Goal: Information Seeking & Learning: Find specific fact

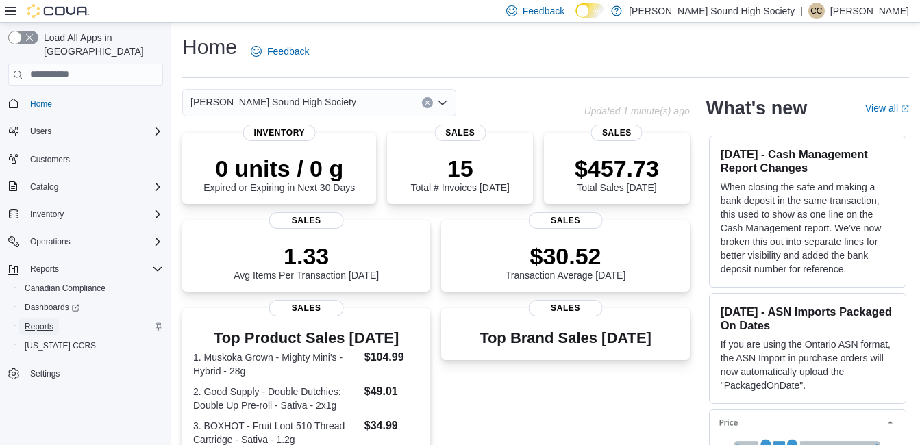
click at [35, 321] on span "Reports" at bounding box center [39, 326] width 29 height 11
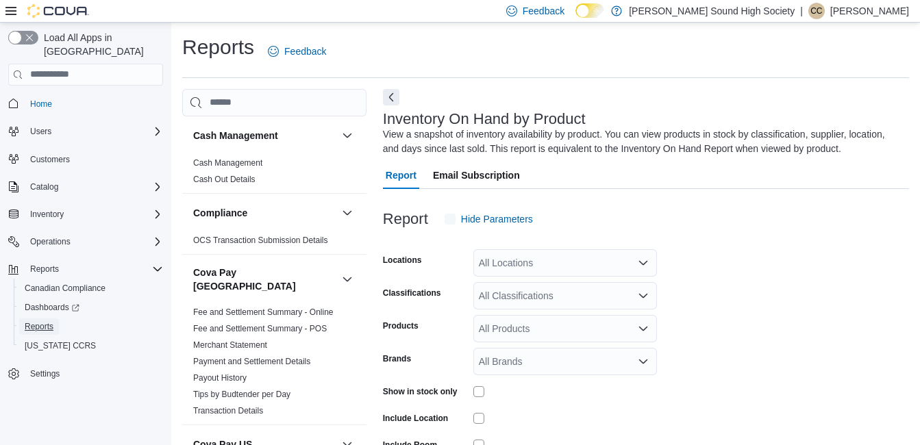
scroll to position [46, 0]
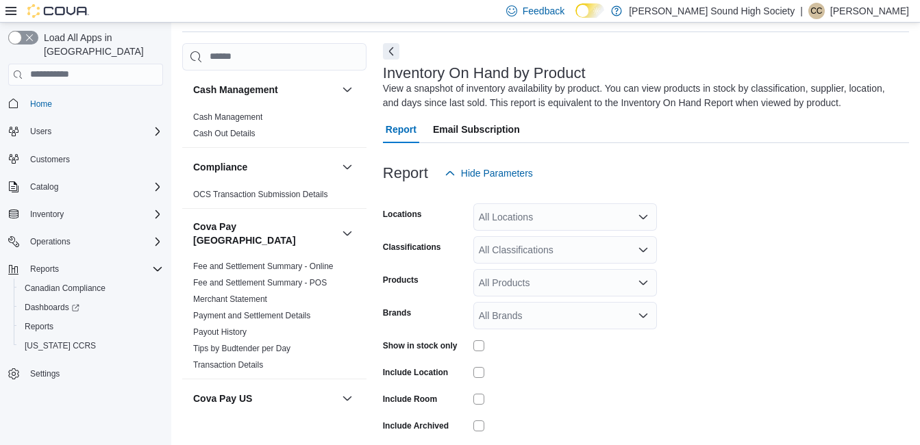
click at [616, 130] on div "Report Email Subscription" at bounding box center [646, 129] width 526 height 27
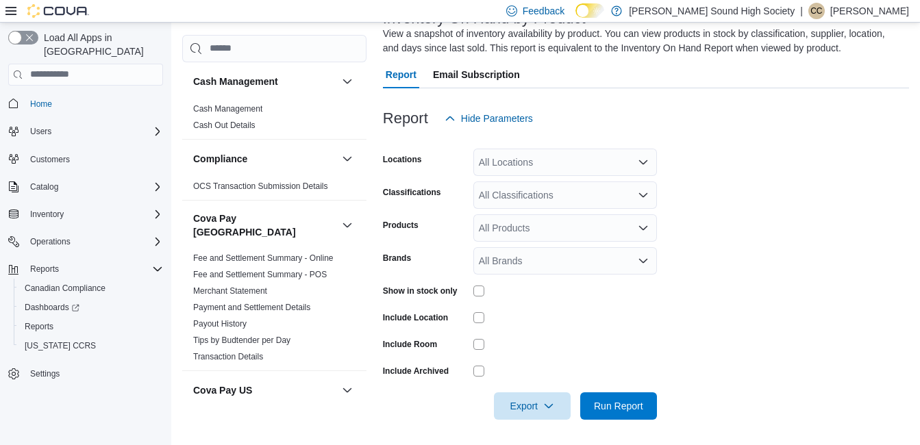
scroll to position [103, 0]
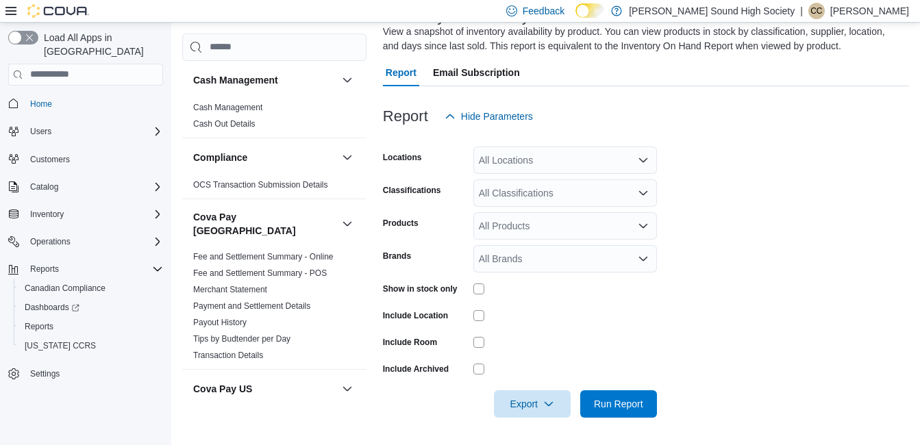
click at [565, 114] on div "Report Hide Parameters" at bounding box center [646, 116] width 526 height 27
click at [559, 156] on div "All Locations" at bounding box center [565, 160] width 184 height 27
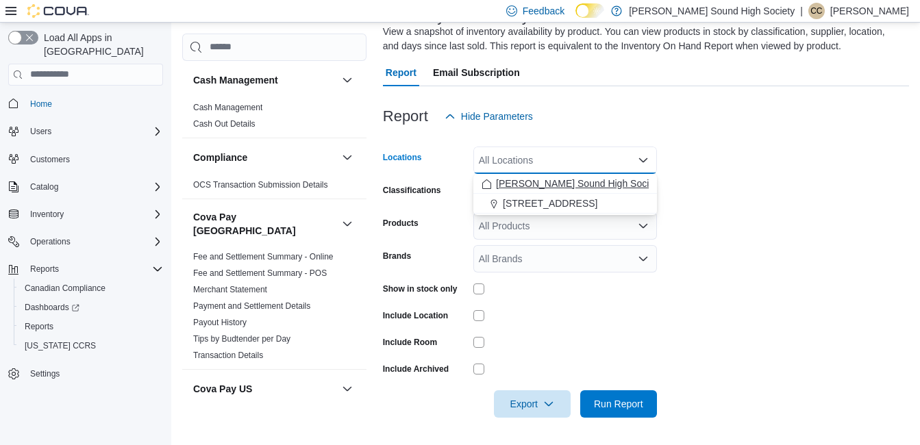
click at [520, 184] on span "[PERSON_NAME] Sound High Society" at bounding box center [579, 184] width 166 height 14
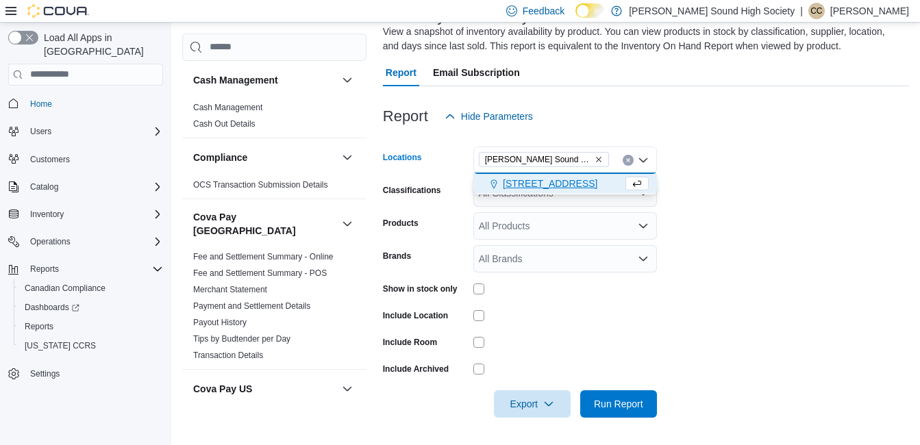
click at [520, 184] on span "[STREET_ADDRESS]" at bounding box center [550, 184] width 95 height 14
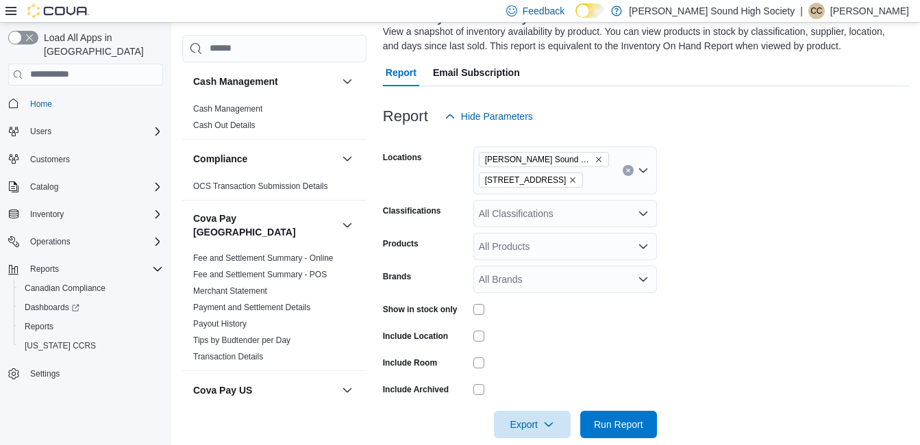
click at [825, 238] on form "Locations Owen Sound High Society 910 2nd Avenue East Classifications All Class…" at bounding box center [646, 284] width 526 height 308
click at [626, 444] on div at bounding box center [646, 446] width 526 height 16
click at [623, 431] on span "Run Report" at bounding box center [618, 423] width 60 height 27
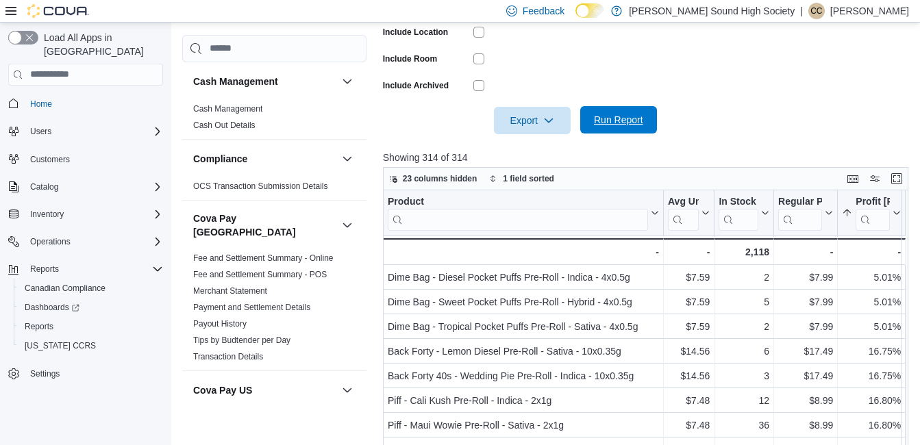
scroll to position [431, 0]
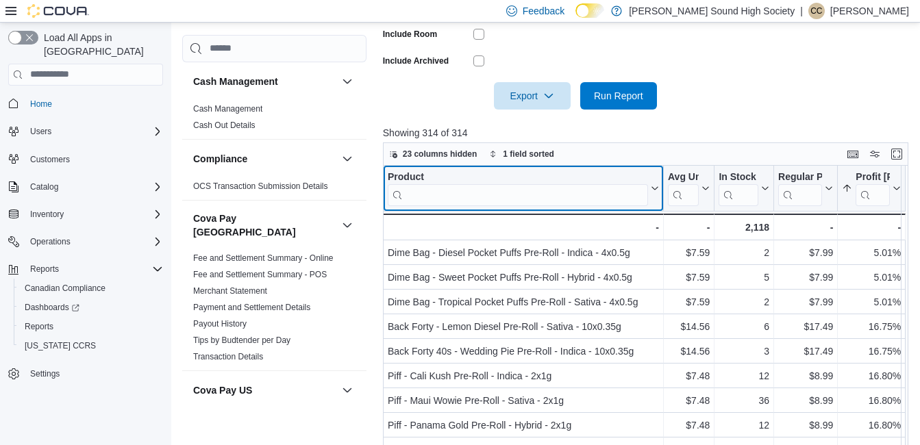
click at [464, 195] on input "search" at bounding box center [518, 195] width 260 height 22
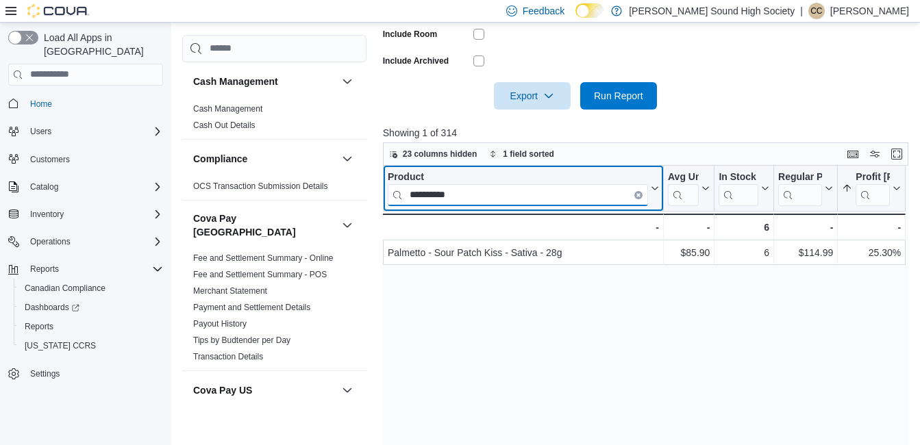
type input "**********"
click at [637, 197] on button "Clear input" at bounding box center [638, 194] width 8 height 8
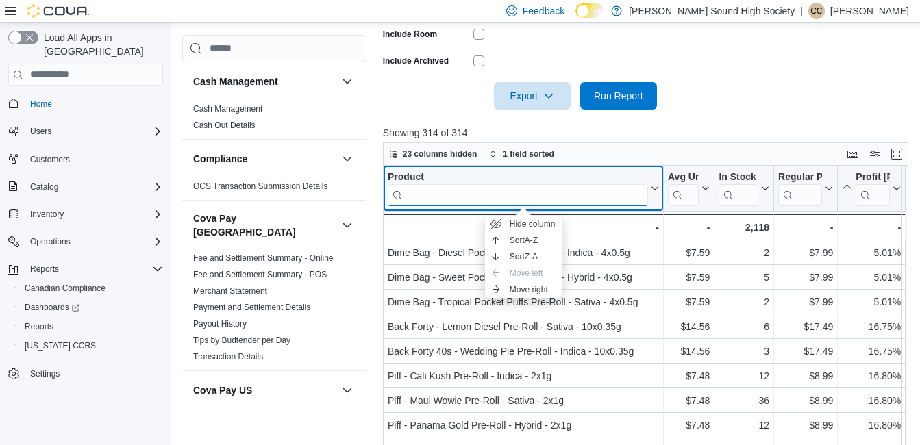
click at [584, 195] on input "search" at bounding box center [518, 195] width 260 height 22
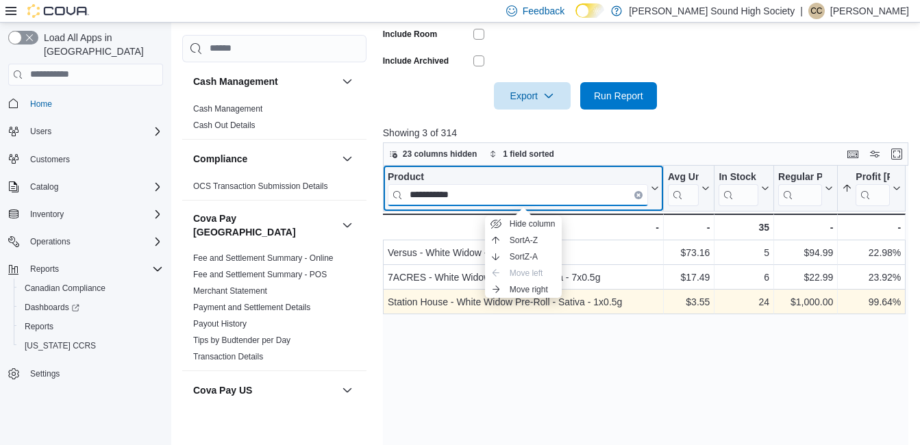
type input "**********"
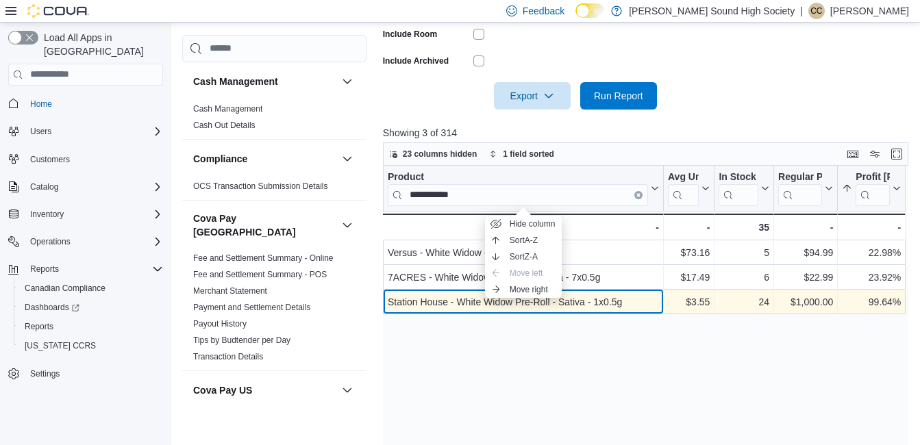
click at [438, 308] on div "Station House - White Widow Pre-Roll - Sativa - 1x0.5g" at bounding box center [523, 302] width 271 height 16
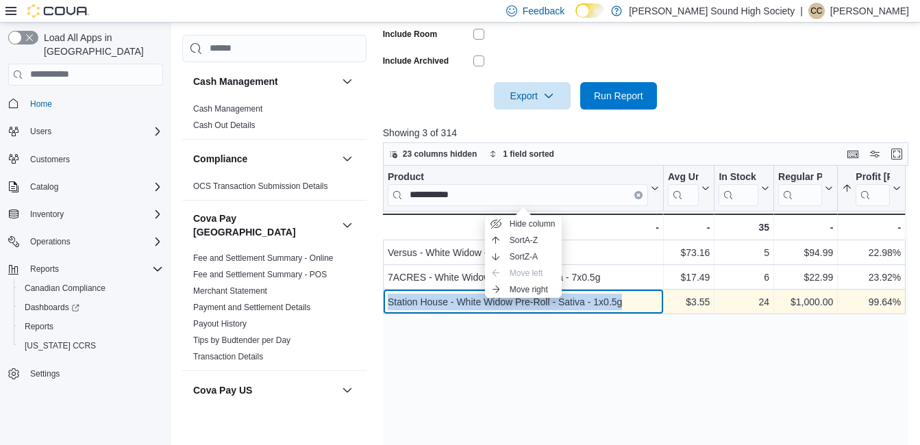
click at [438, 306] on div "Station House - White Widow Pre-Roll - Sativa - 1x0.5g" at bounding box center [523, 302] width 271 height 16
copy div "Station House - White Widow Pre-Roll - Sativa - 1x0.5g"
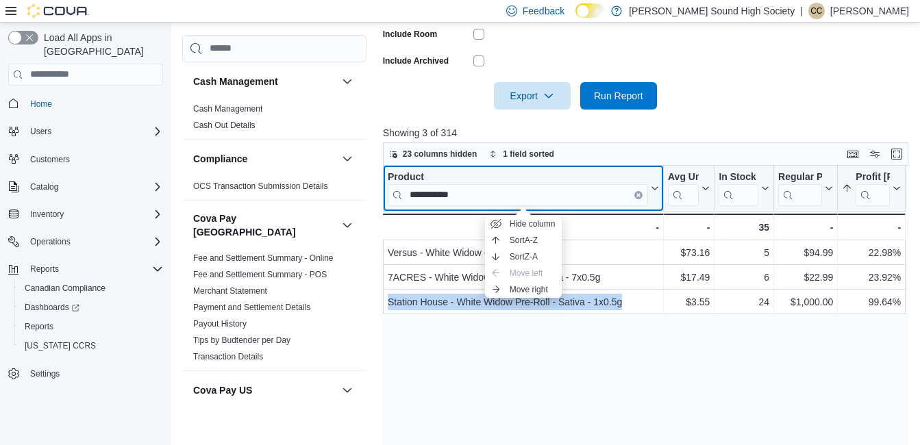
click at [651, 189] on icon at bounding box center [653, 188] width 11 height 8
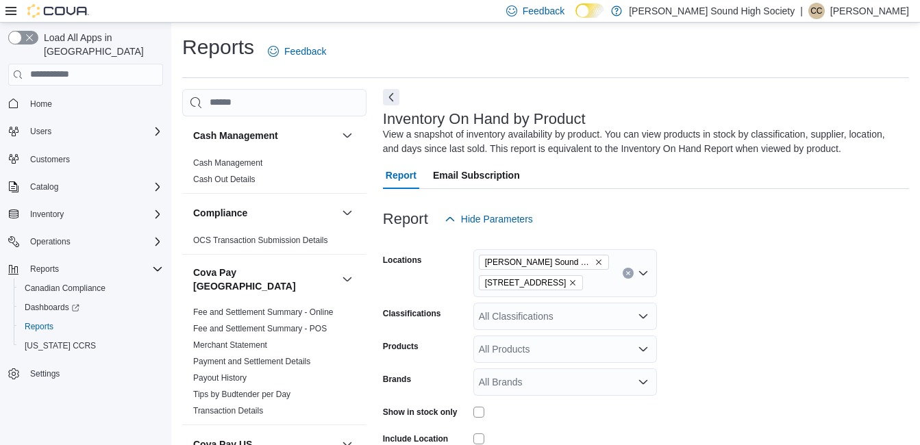
scroll to position [46, 0]
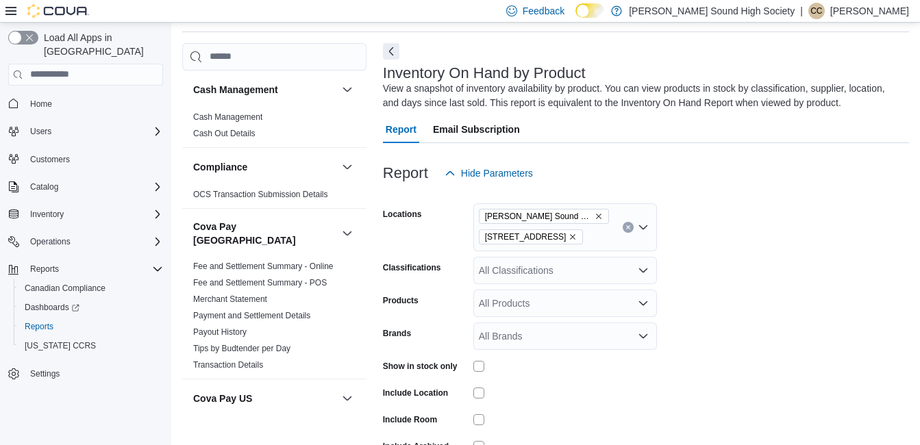
click at [580, 179] on div "Report Hide Parameters" at bounding box center [646, 173] width 526 height 27
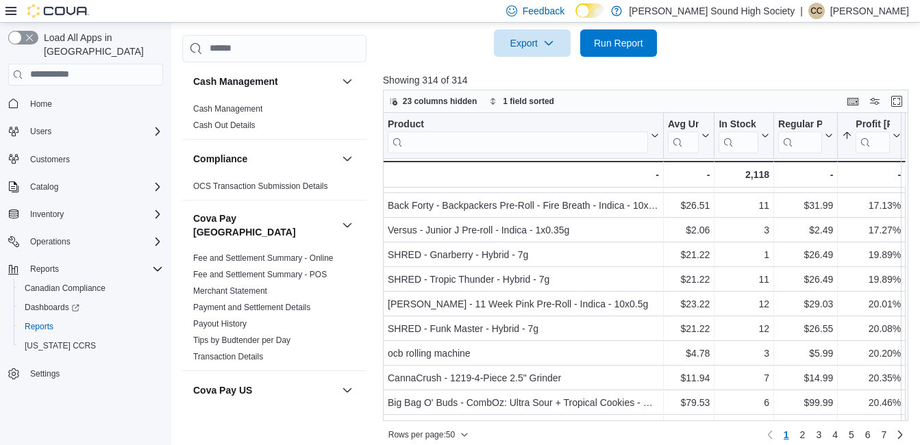
scroll to position [496, 0]
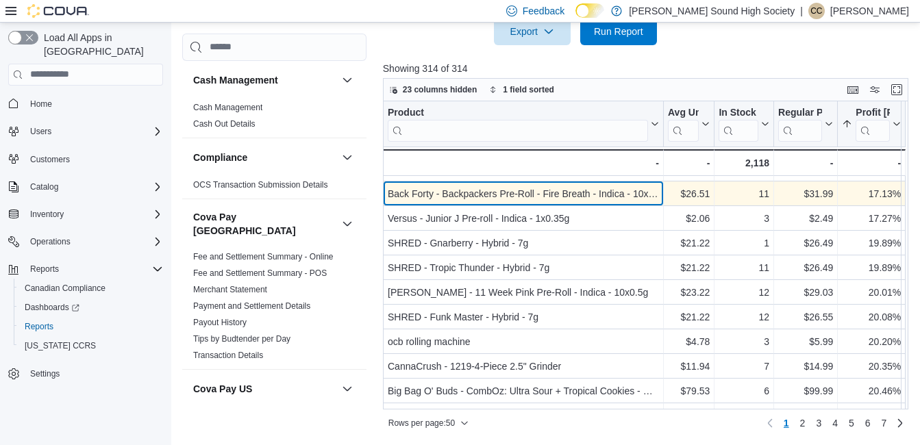
click at [471, 198] on div "Back Forty - Backpackers Pre-Roll - Fire Breath - Indica - 10x0.75g" at bounding box center [523, 194] width 271 height 16
copy div "Back Forty - Backpackers Pre-Roll - Fire Breath - Indica - 10x0.75g"
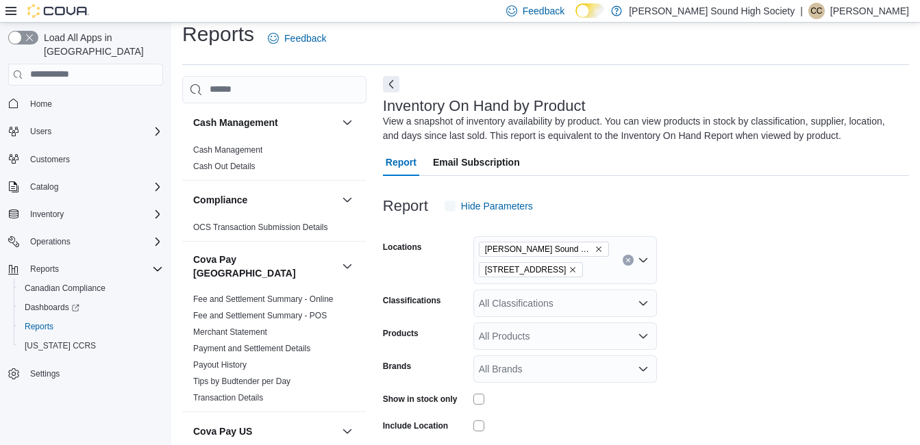
scroll to position [46, 0]
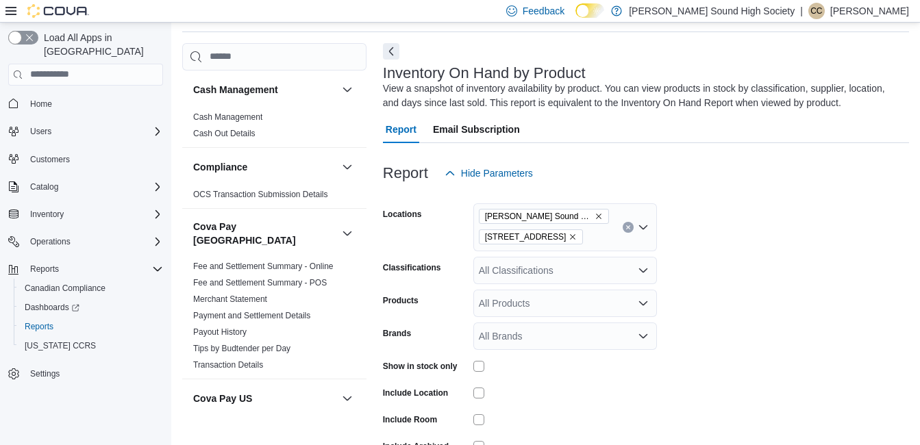
click at [747, 366] on form "Locations [PERSON_NAME] Sound High Society [STREET_ADDRESS] Classifications All…" at bounding box center [646, 341] width 526 height 308
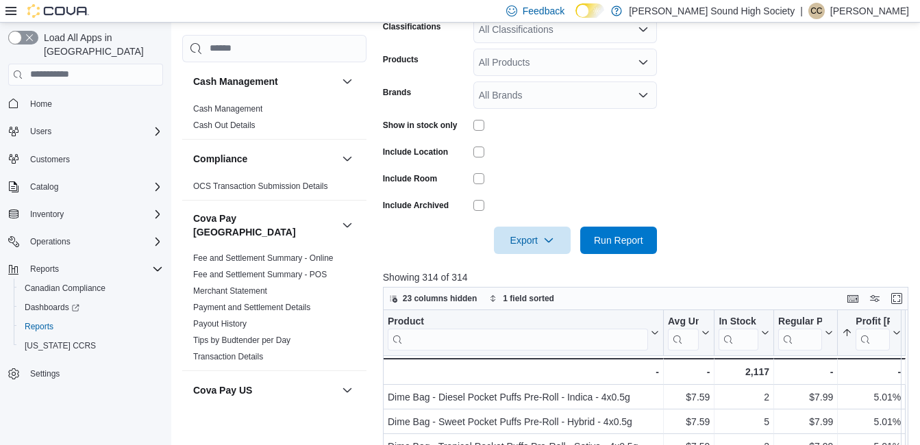
scroll to position [292, 0]
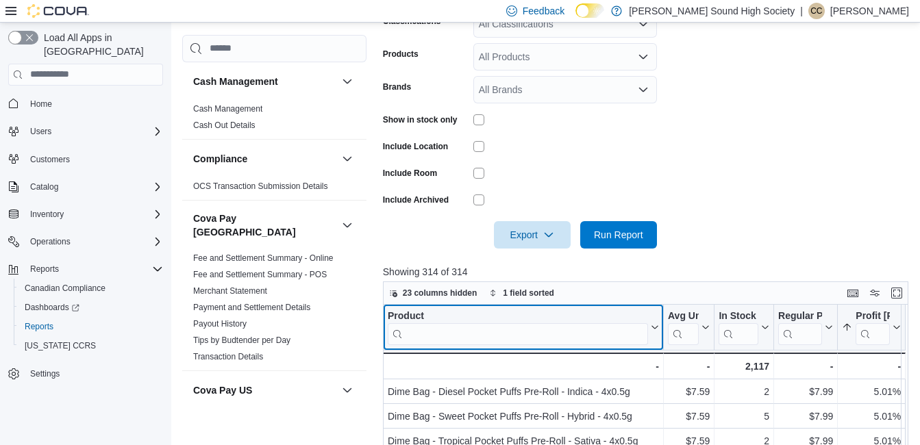
click at [550, 329] on input "search" at bounding box center [518, 334] width 260 height 22
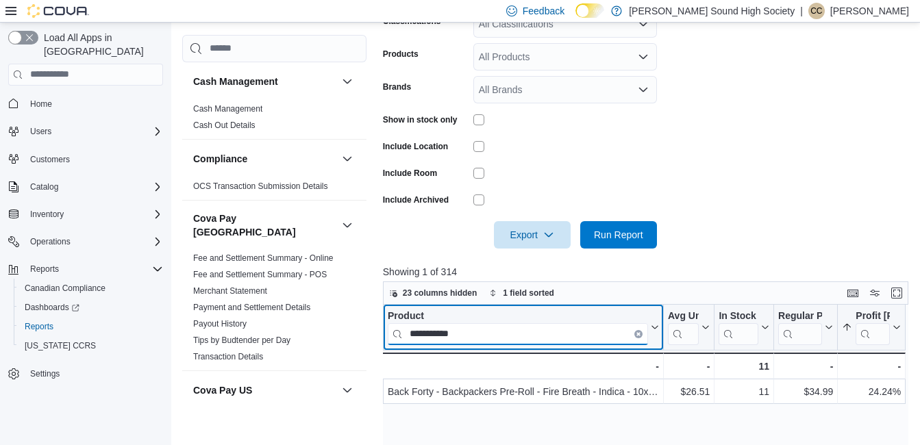
type input "**********"
click at [638, 333] on icon "Clear input" at bounding box center [638, 333] width 4 height 4
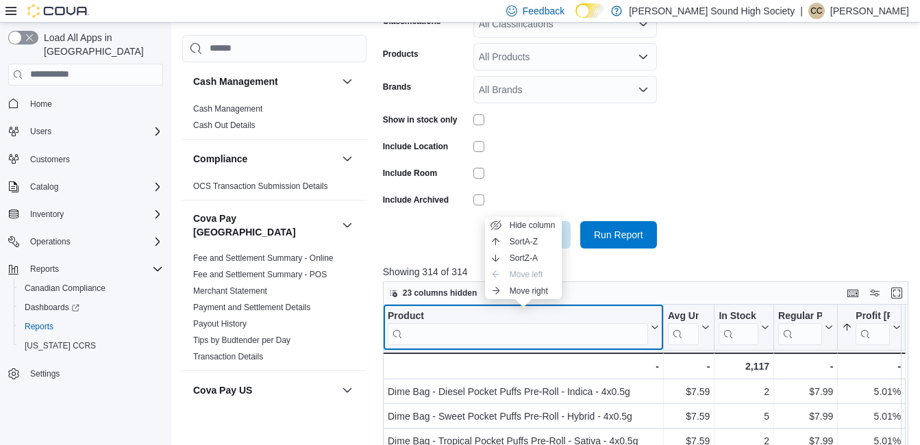
click at [653, 327] on icon at bounding box center [654, 326] width 6 height 3
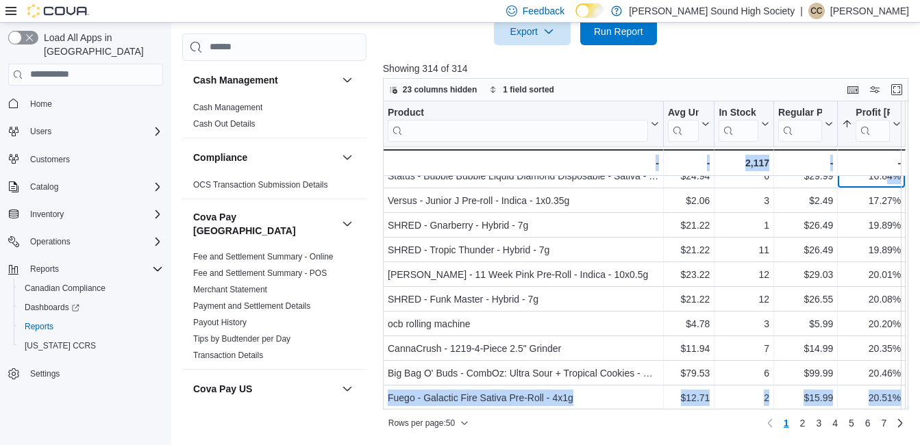
scroll to position [197, 0]
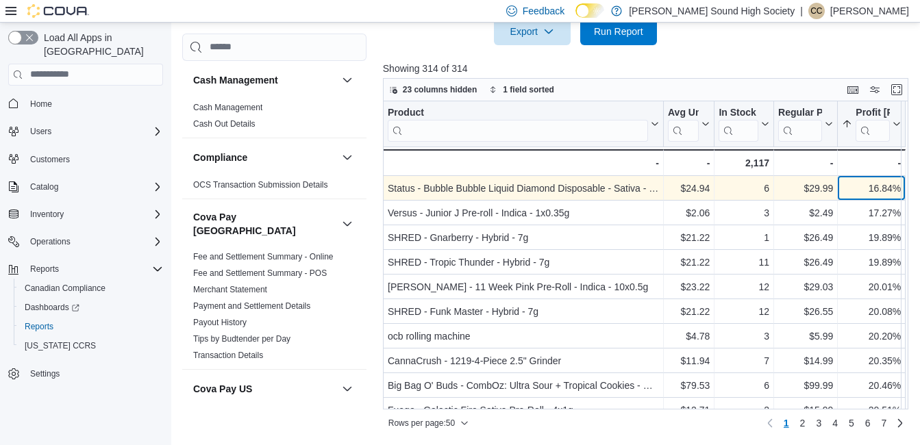
click at [886, 181] on div "16.84% - Profit Margin (%), column 5, row 9" at bounding box center [872, 188] width 68 height 25
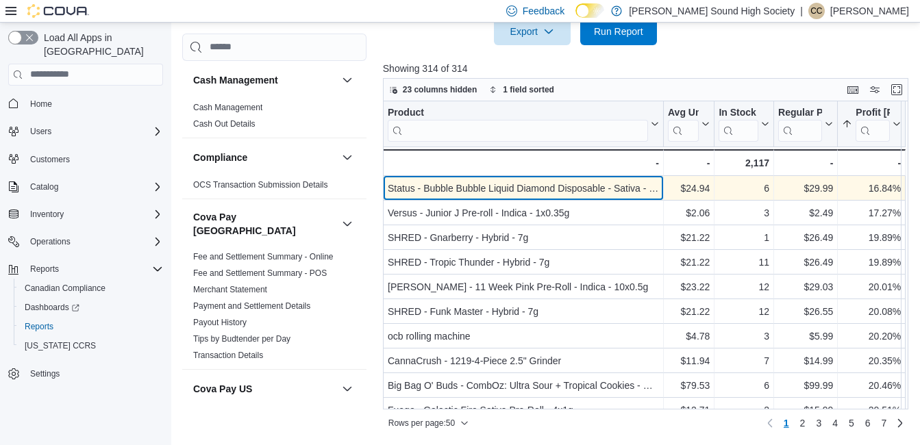
click at [621, 190] on div "Status - Bubble Bubble Liquid Diamond Disposable - Sativa - 1g" at bounding box center [523, 188] width 271 height 16
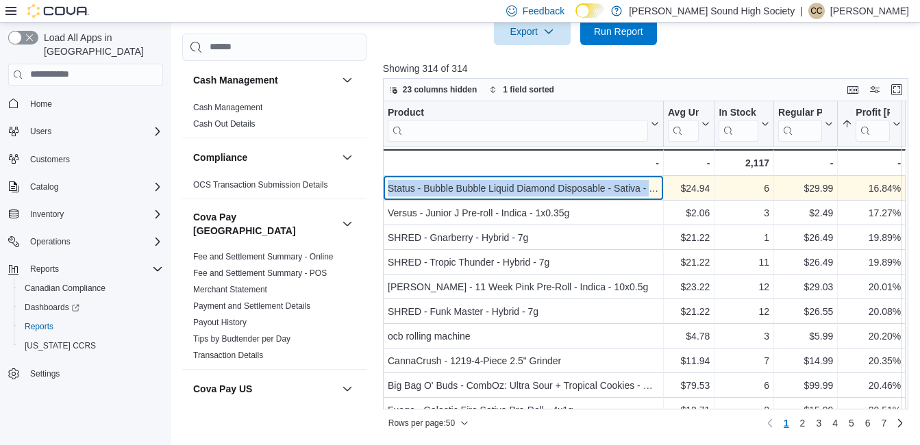
click at [621, 190] on div "Status - Bubble Bubble Liquid Diamond Disposable - Sativa - 1g" at bounding box center [523, 188] width 271 height 16
copy div "Status - Bubble Bubble Liquid Diamond Disposable - Sativa - 1g"
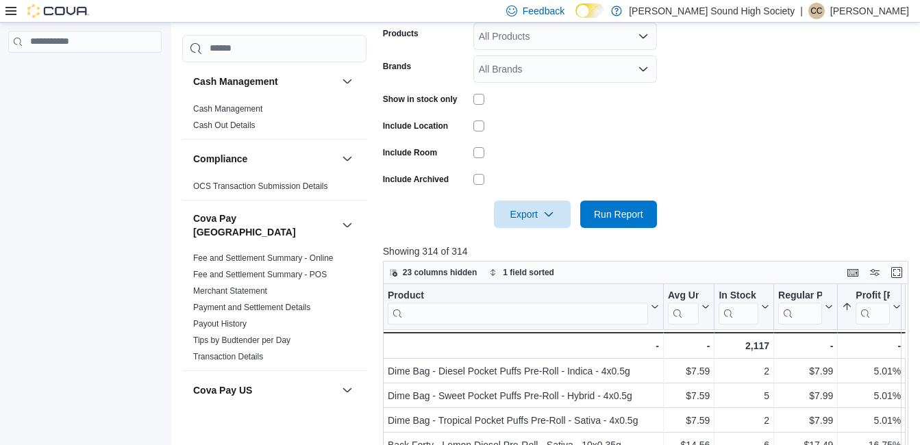
scroll to position [320, 0]
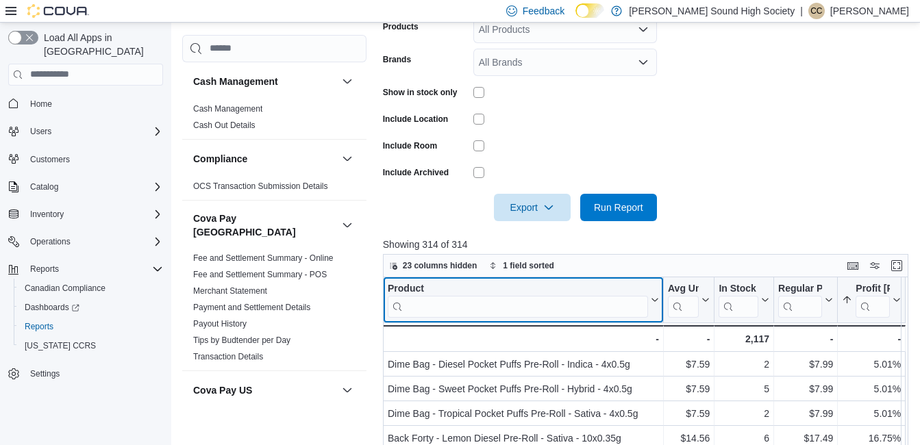
click at [502, 310] on input "search" at bounding box center [518, 306] width 260 height 22
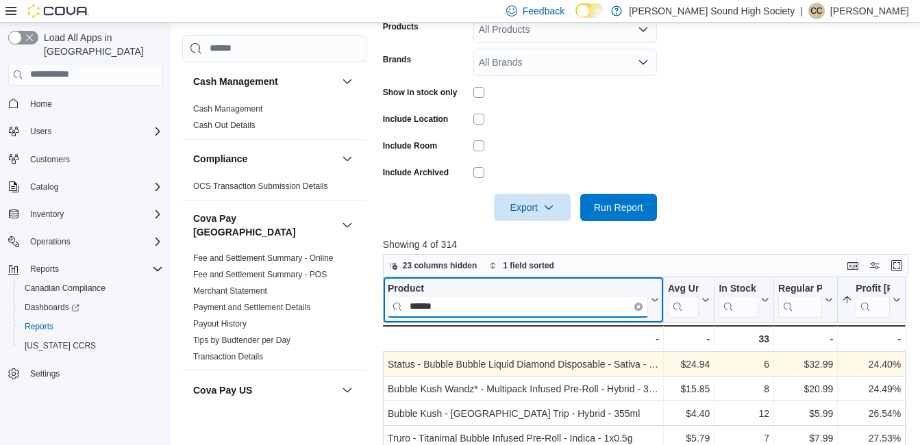
type input "******"
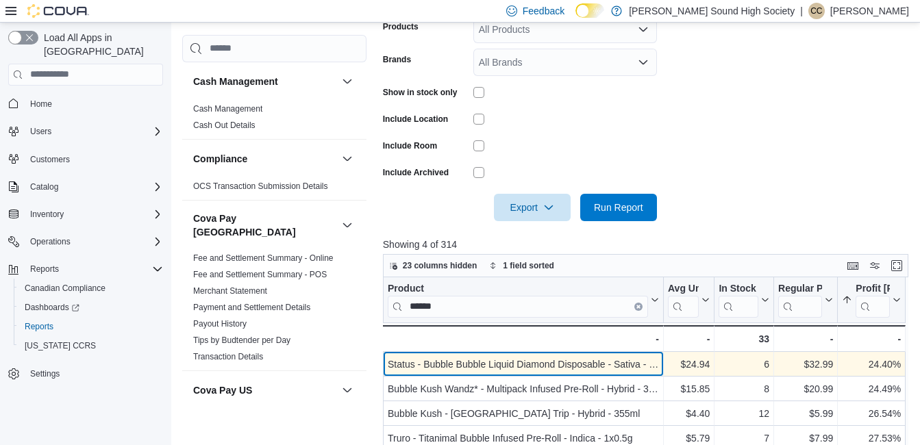
click at [532, 362] on div "Status - Bubble Bubble Liquid Diamond Disposable - Sativa - 1g" at bounding box center [523, 364] width 271 height 16
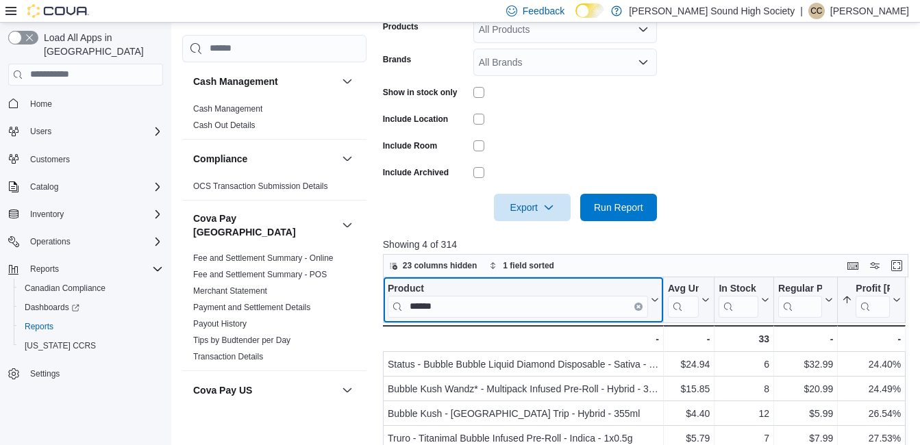
click at [639, 310] on button "Clear input" at bounding box center [638, 306] width 8 height 8
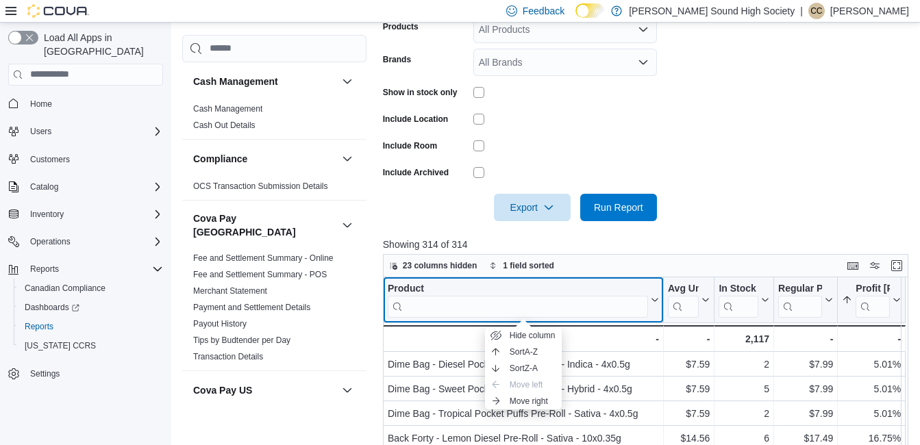
click at [656, 301] on icon at bounding box center [653, 300] width 11 height 8
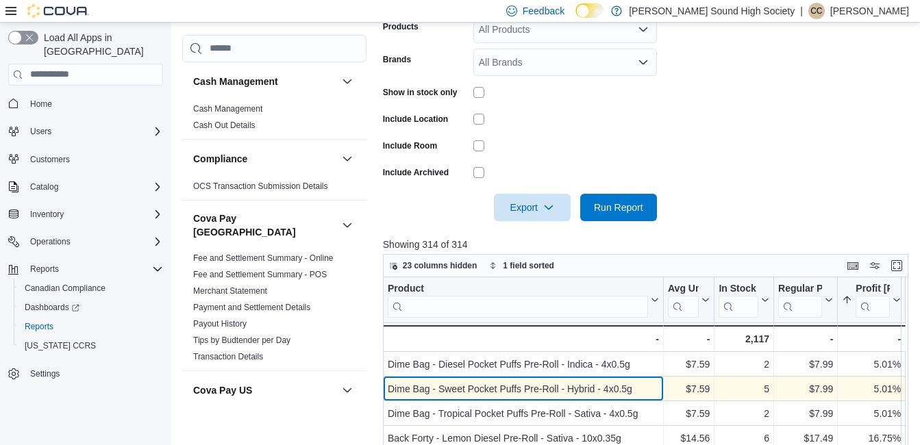
click at [589, 380] on div "Dime Bag - Sweet Pocket Puffs Pre-Roll - Hybrid - 4x0.5g - Product, column 1, r…" at bounding box center [523, 389] width 281 height 25
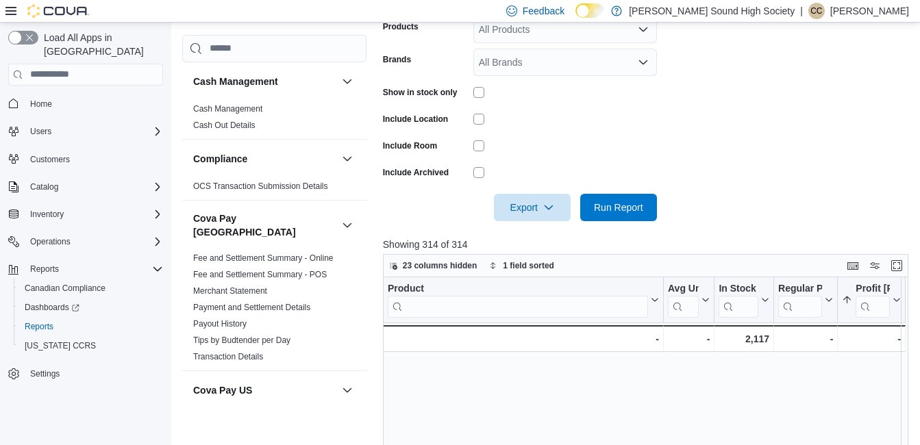
scroll to position [385, 0]
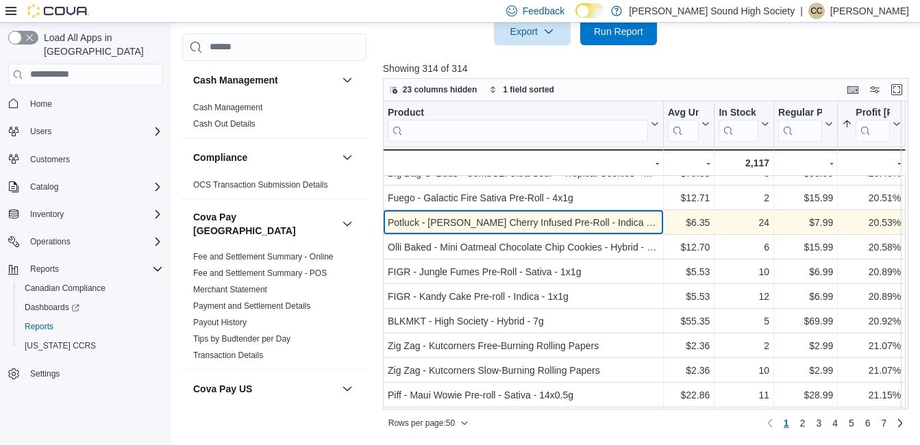
click at [590, 229] on div "Potluck - Berry Cherry Infused Pre-Roll - Indica - 1x0.5g" at bounding box center [523, 222] width 271 height 16
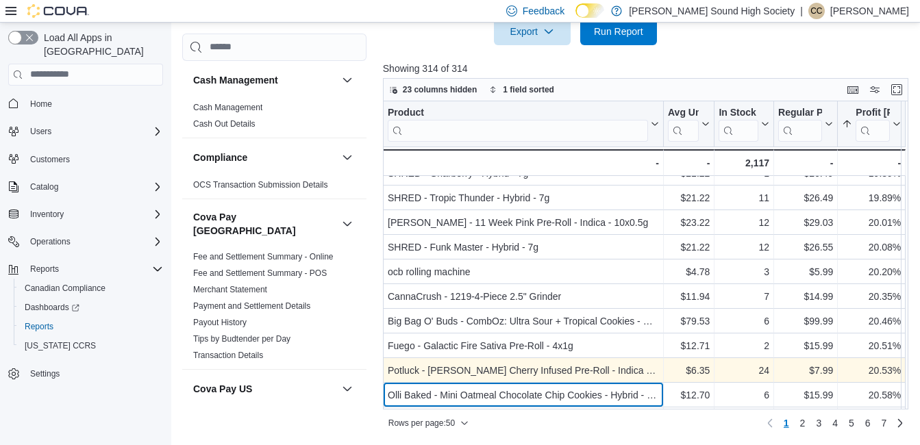
scroll to position [262, 0]
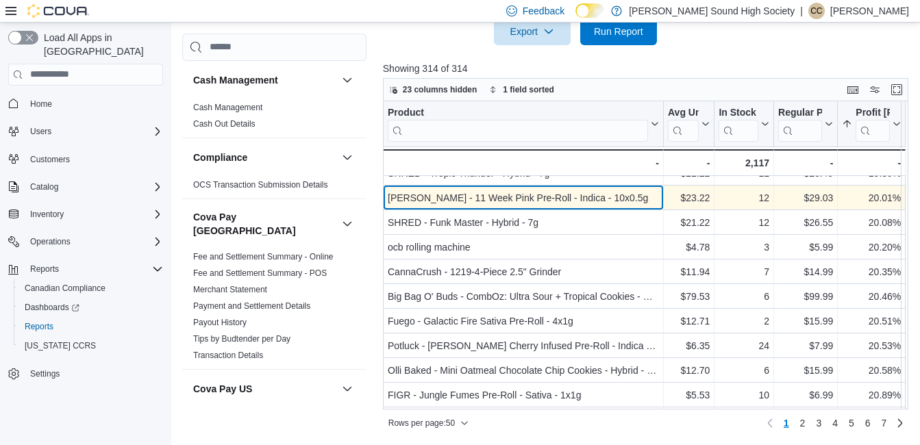
click at [548, 202] on div "[PERSON_NAME] - 11 Week Pink Pre-Roll - Indica - 10x0.5g" at bounding box center [523, 198] width 271 height 16
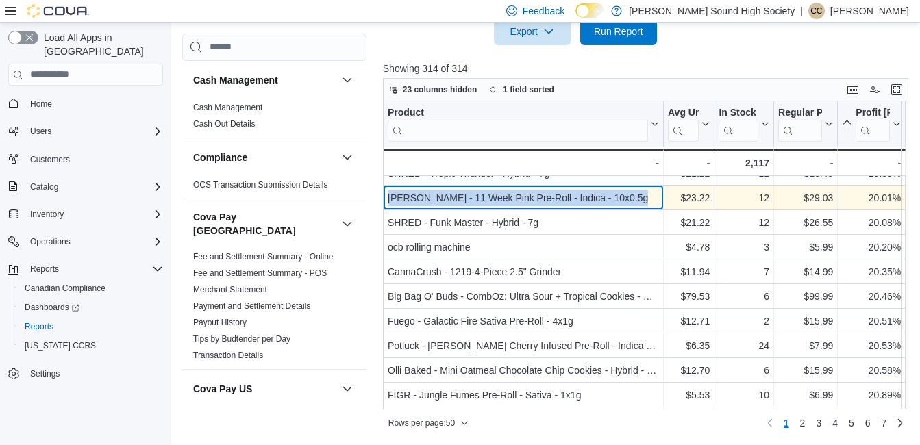
click at [548, 202] on div "[PERSON_NAME] - 11 Week Pink Pre-Roll - Indica - 10x0.5g" at bounding box center [523, 198] width 271 height 16
copy div "[PERSON_NAME] - 11 Week Pink Pre-Roll - Indica - 10x0.5g"
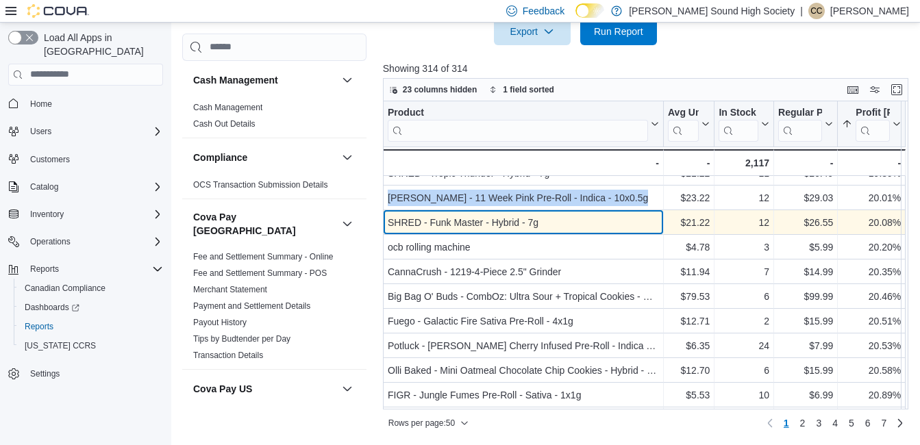
click at [513, 221] on div "SHRED - Funk Master - Hybrid - 7g" at bounding box center [523, 222] width 271 height 16
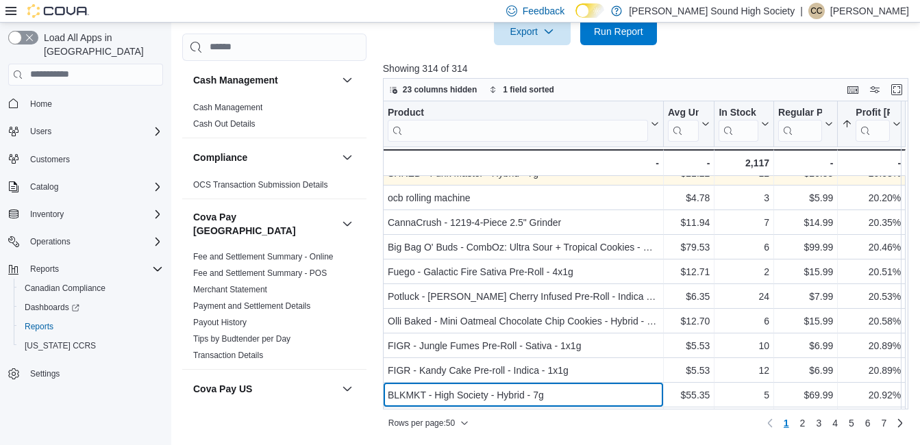
scroll to position [336, 0]
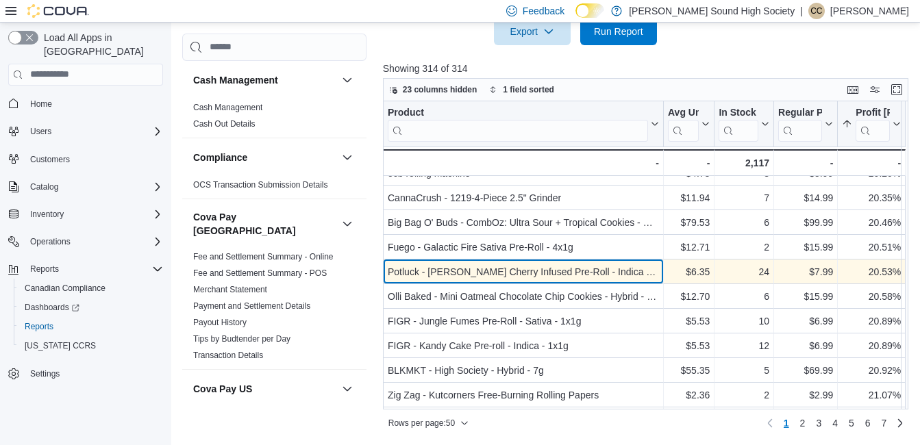
click at [516, 271] on div "Potluck - Berry Cherry Infused Pre-Roll - Indica - 1x0.5g" at bounding box center [523, 272] width 271 height 16
copy div "Potluck - Berry Cherry Infused Pre-Roll - Indica - 1x0.5g"
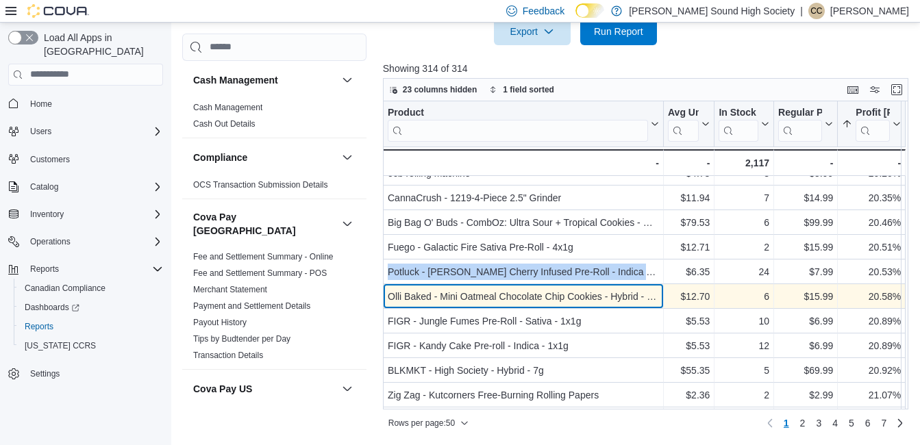
click at [480, 292] on div "Olli Baked - Mini Oatmeal Chocolate Chip Cookies - Hybrid - 5x1 Pack" at bounding box center [523, 296] width 271 height 16
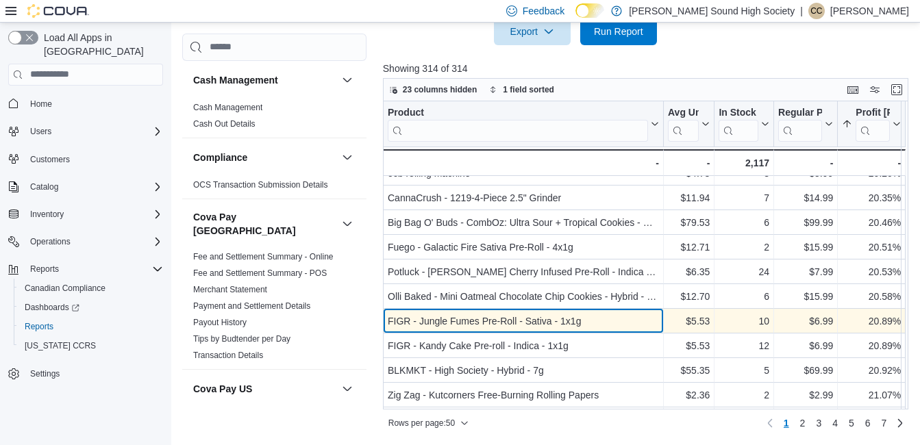
click at [479, 314] on div "FIGR - Jungle Fumes Pre-Roll - Sativa - 1x1g" at bounding box center [523, 321] width 271 height 16
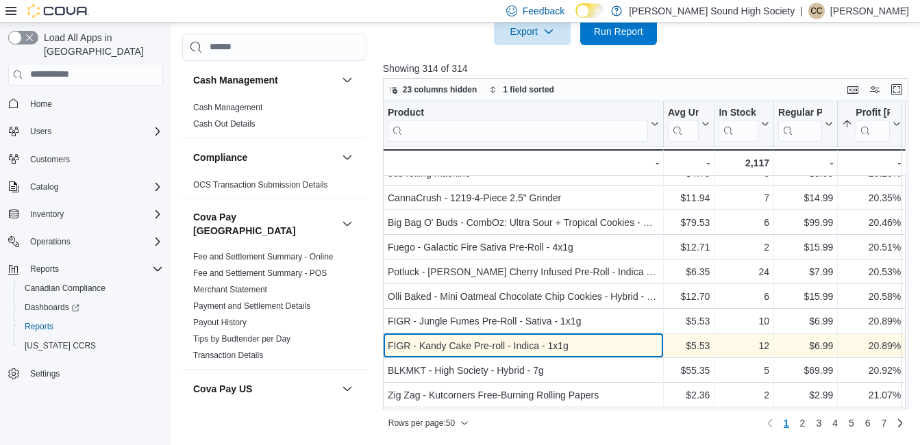
click at [474, 345] on div "FIGR - Kandy Cake Pre-roll - Indica - 1x1g" at bounding box center [523, 346] width 271 height 16
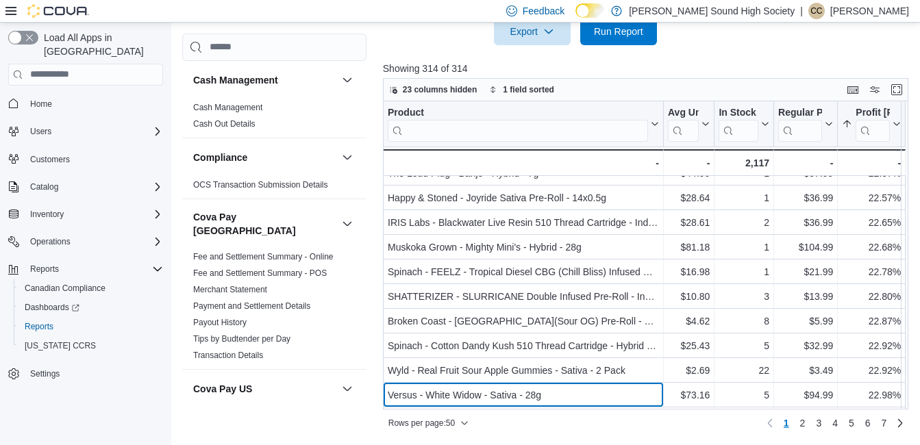
scroll to position [999, 0]
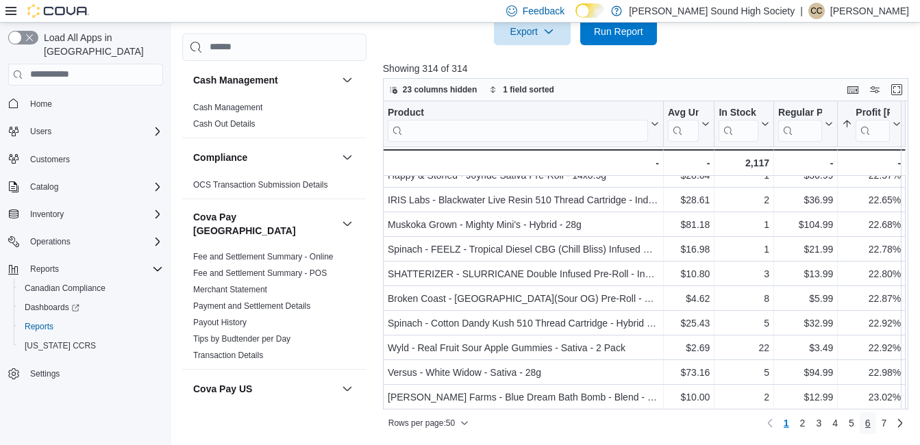
click at [871, 421] on span "6" at bounding box center [867, 423] width 5 height 14
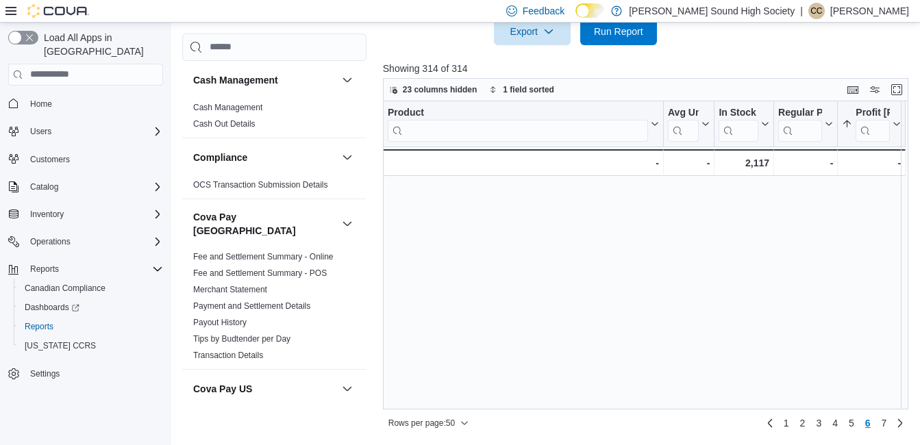
scroll to position [0, 0]
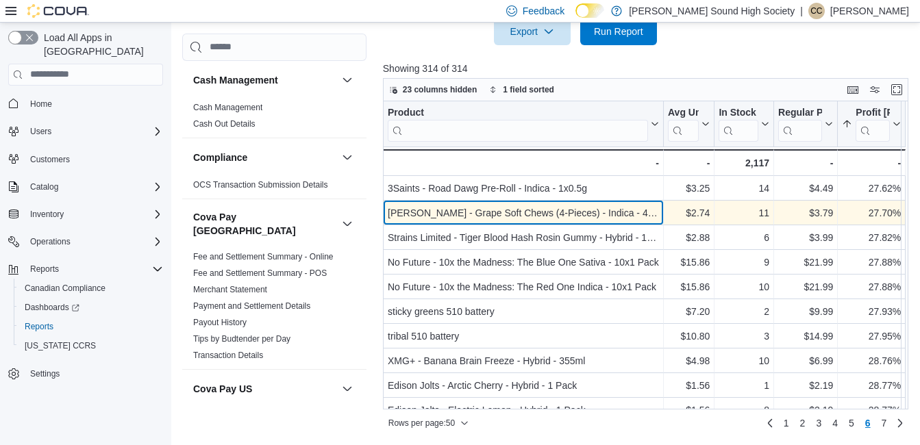
click at [620, 225] on div "Aurora Drift - Grape Soft Chews (4-Pieces) - Indica - 4x4.3g - Product, column …" at bounding box center [523, 213] width 281 height 25
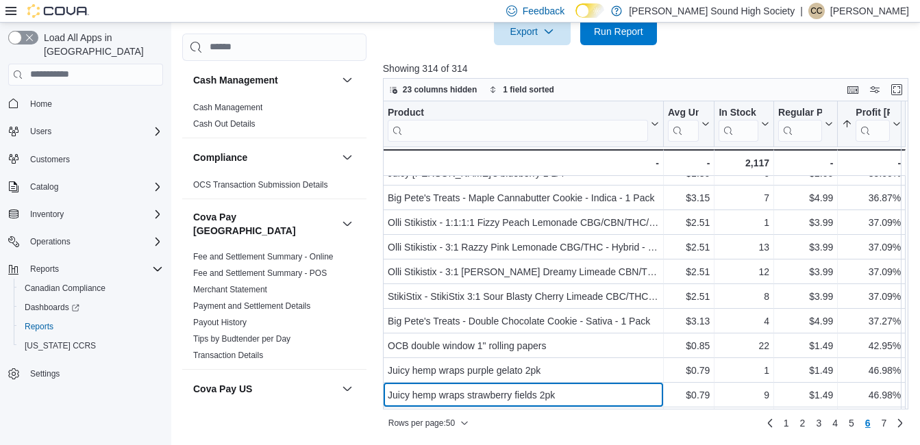
scroll to position [999, 0]
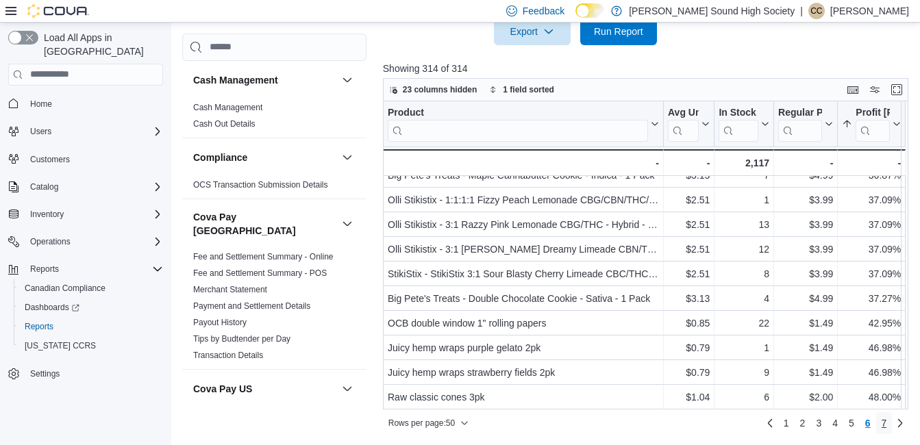
click at [887, 422] on span "7" at bounding box center [883, 423] width 5 height 14
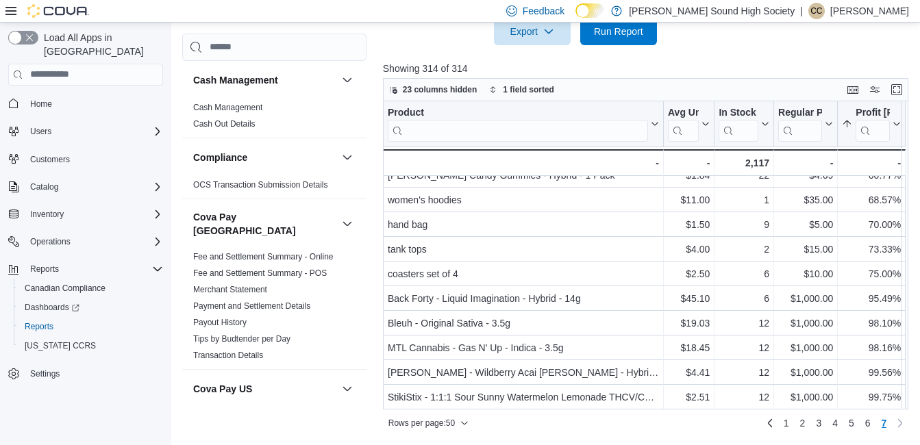
scroll to position [0, 0]
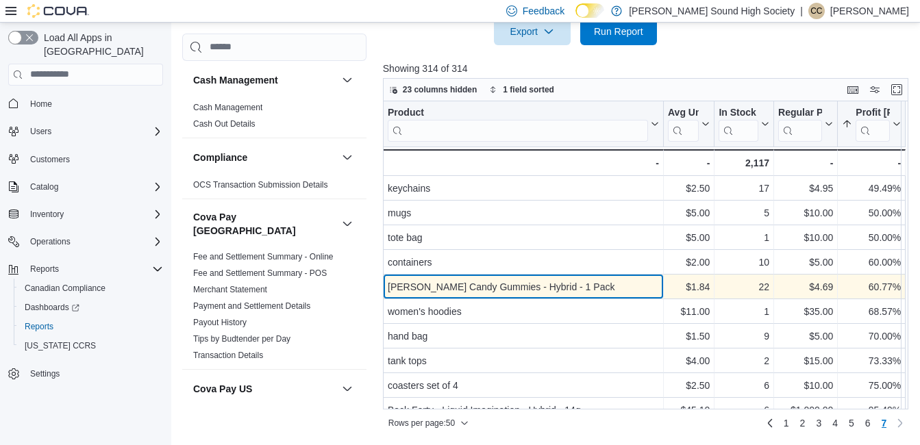
click at [566, 290] on div "Glenn's - Cotton Candy Gummies - Hybrid - 1 Pack" at bounding box center [523, 287] width 271 height 16
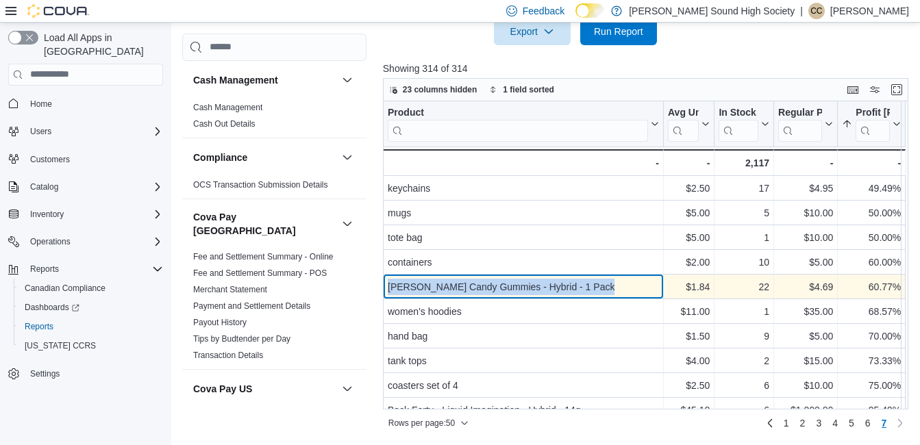
click at [566, 290] on div "Glenn's - Cotton Candy Gummies - Hybrid - 1 Pack" at bounding box center [523, 287] width 271 height 16
copy div "Glenn's - Cotton Candy Gummies - Hybrid - 1 Pack"
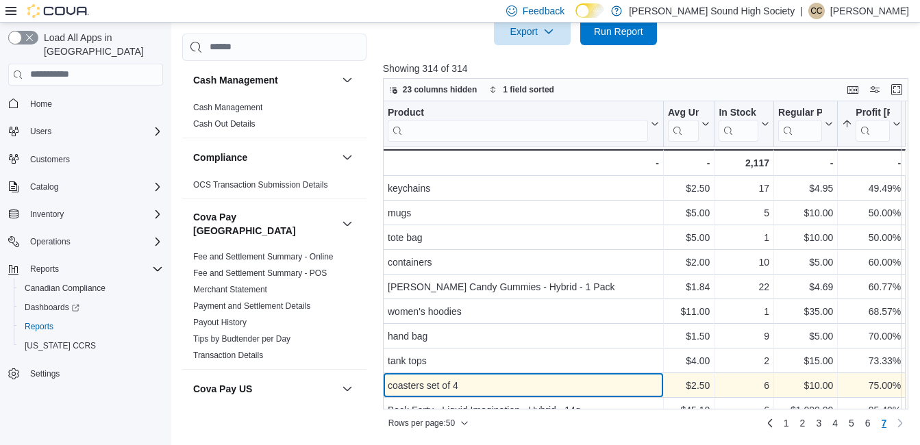
click at [482, 381] on div "coasters set of 4 - Product, column 1, row 309" at bounding box center [523, 385] width 281 height 25
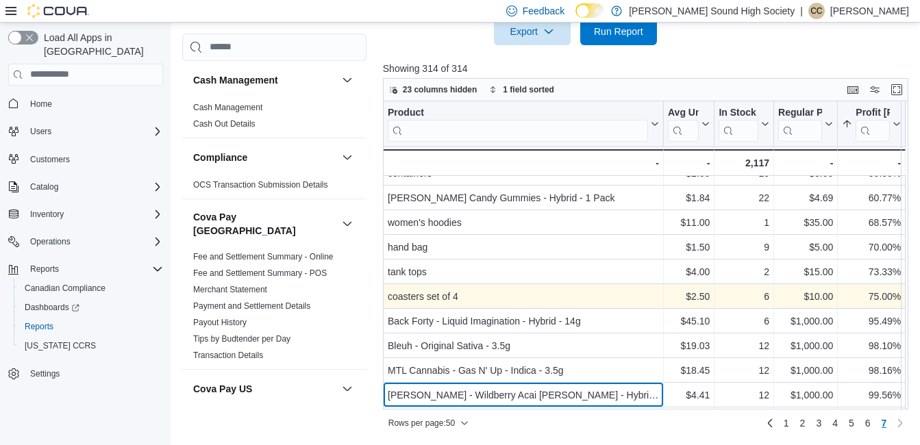
scroll to position [112, 0]
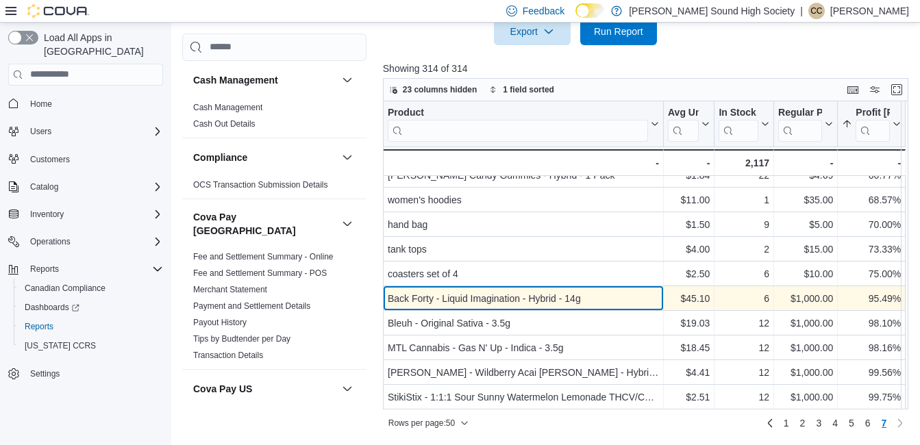
click at [487, 299] on div "Back Forty - Liquid Imagination - Hybrid - 14g" at bounding box center [523, 298] width 271 height 16
copy div "Back Forty - Liquid Imagination - Hybrid - 14g"
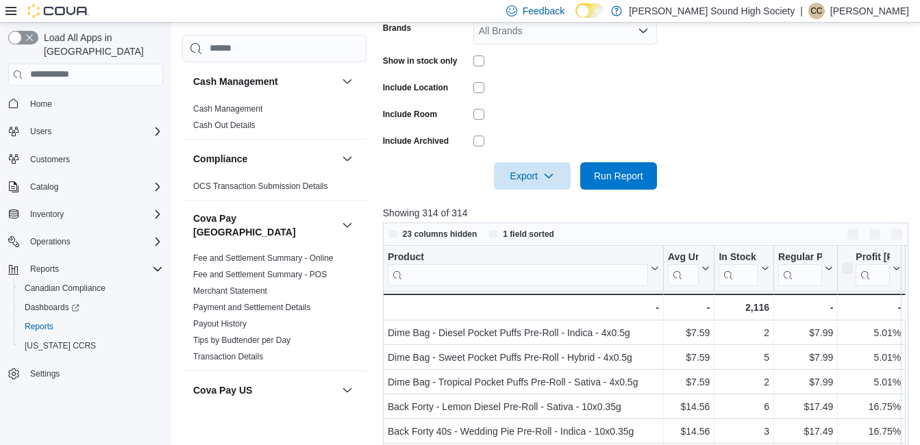
scroll to position [375, 0]
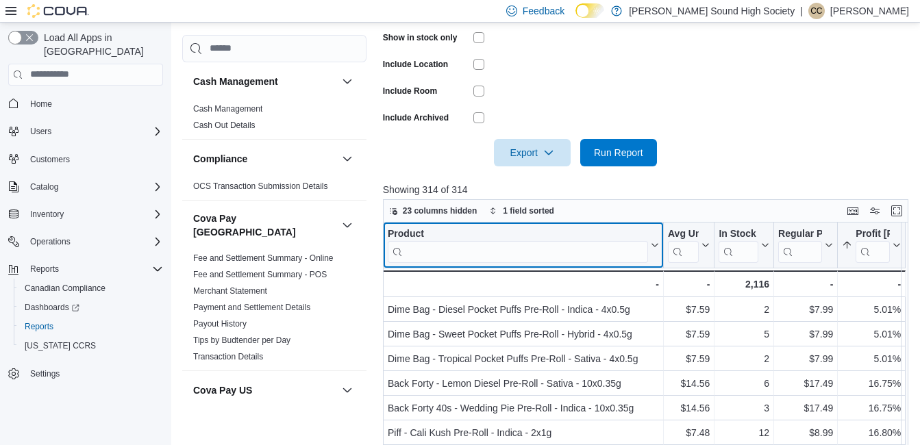
drag, startPoint x: 534, startPoint y: 255, endPoint x: 529, endPoint y: 241, distance: 15.2
click at [529, 241] on input "search" at bounding box center [518, 251] width 260 height 22
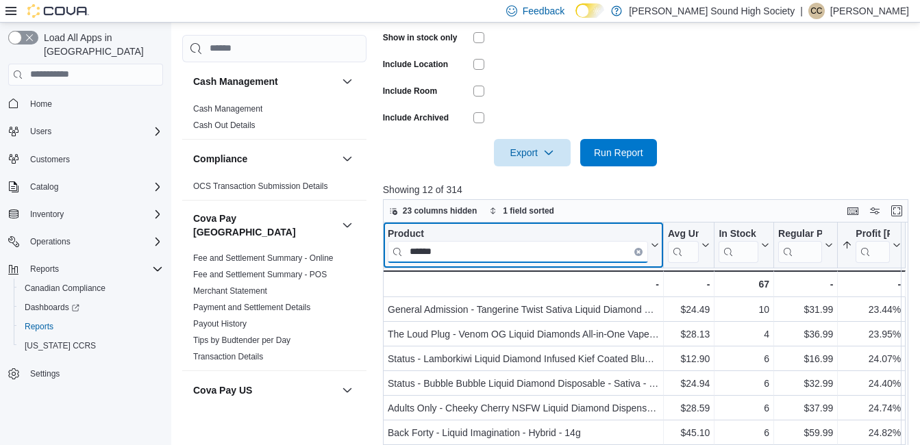
type input "******"
drag, startPoint x: 464, startPoint y: 258, endPoint x: 395, endPoint y: 253, distance: 69.4
click at [395, 253] on input "******" at bounding box center [518, 251] width 260 height 22
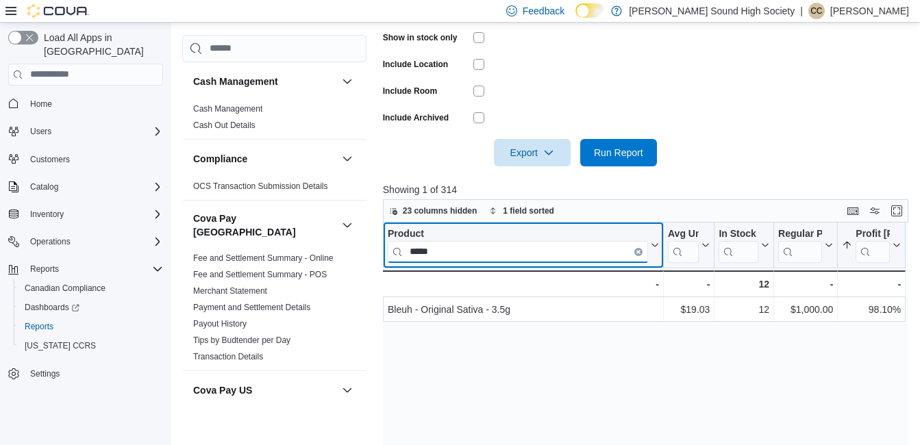
type input "*****"
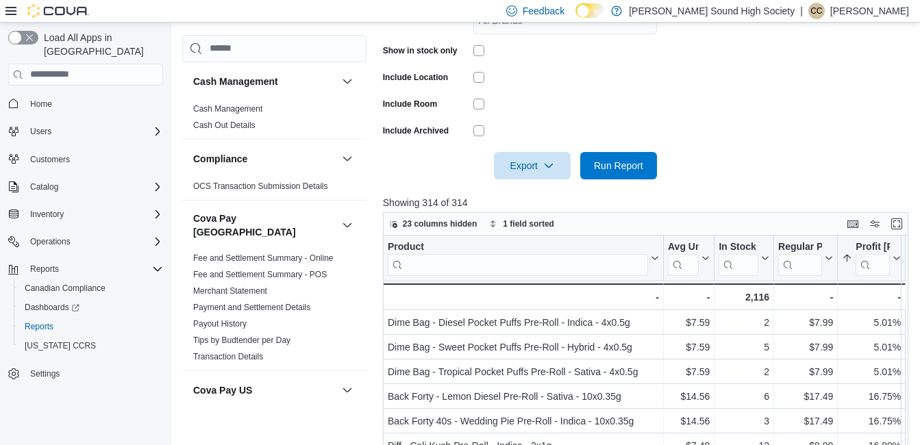
scroll to position [375, 0]
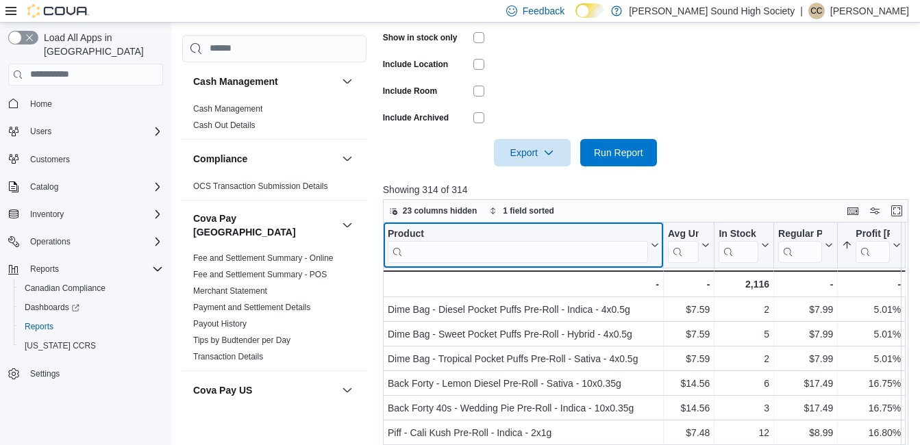
click at [433, 254] on input "search" at bounding box center [518, 251] width 260 height 22
type input "*****"
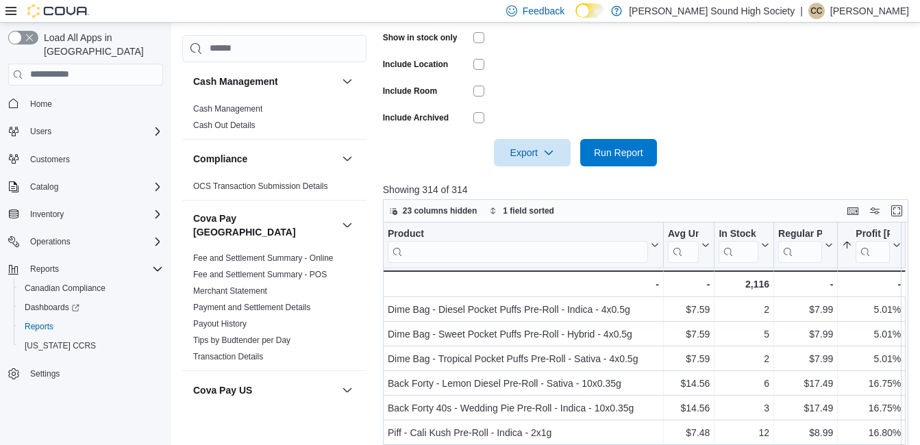
scroll to position [402, 0]
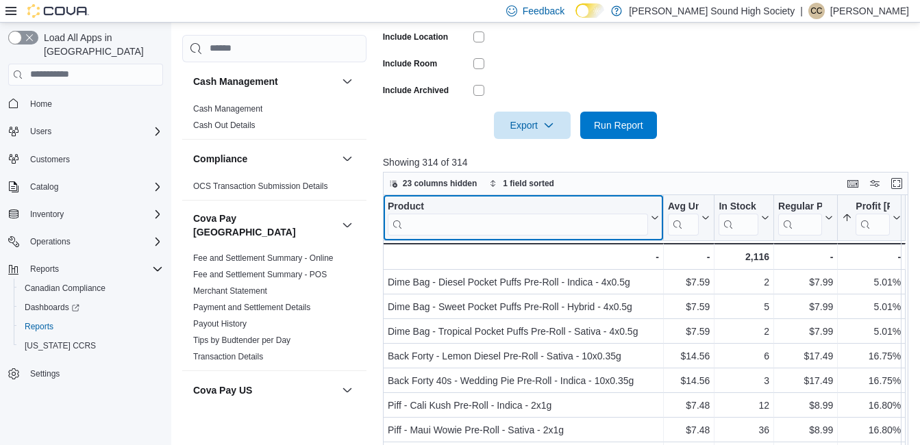
click at [468, 215] on input "search" at bounding box center [518, 224] width 260 height 22
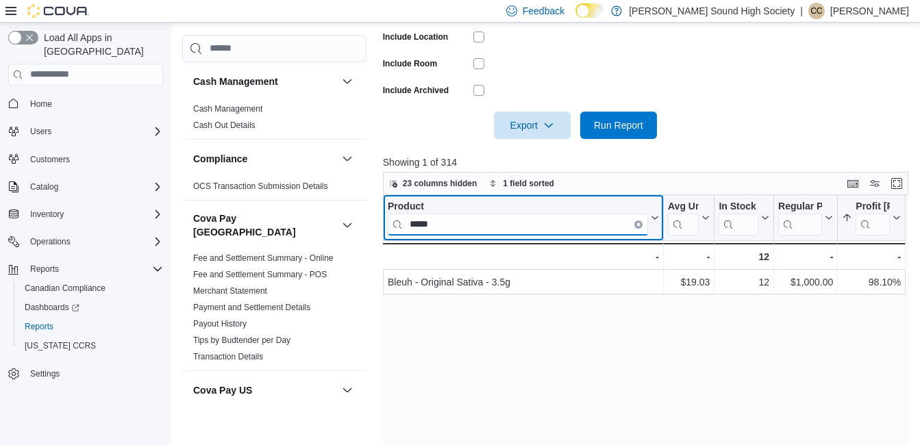
type input "*****"
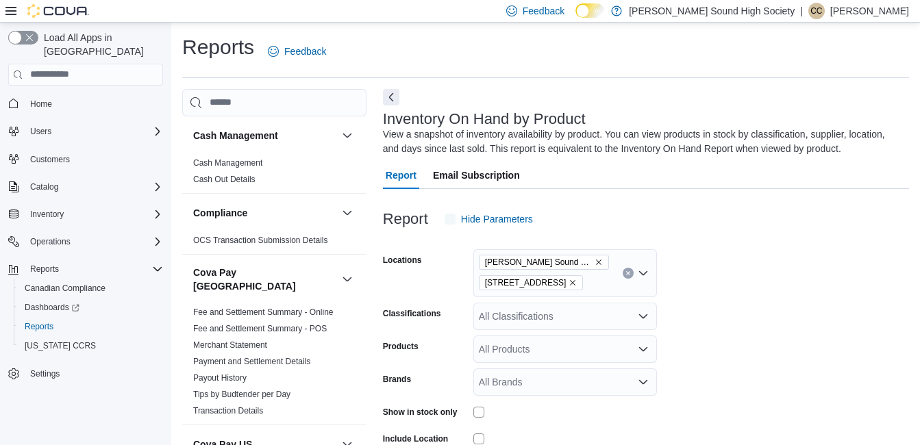
scroll to position [46, 0]
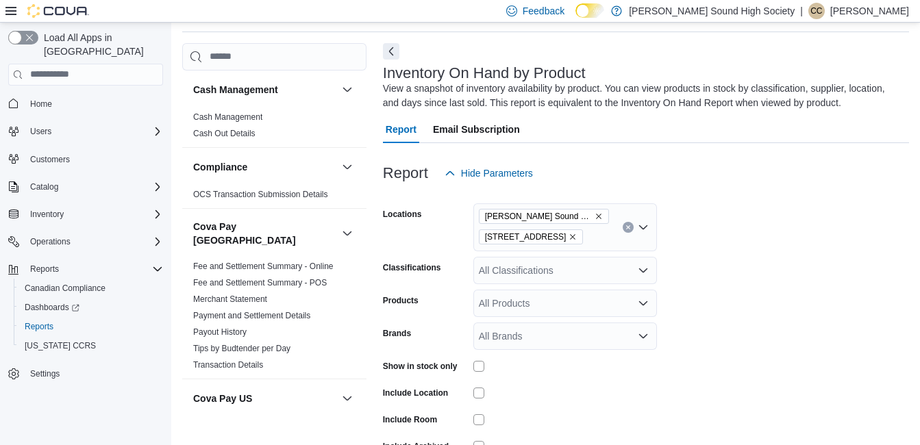
click at [637, 384] on div at bounding box center [565, 392] width 184 height 21
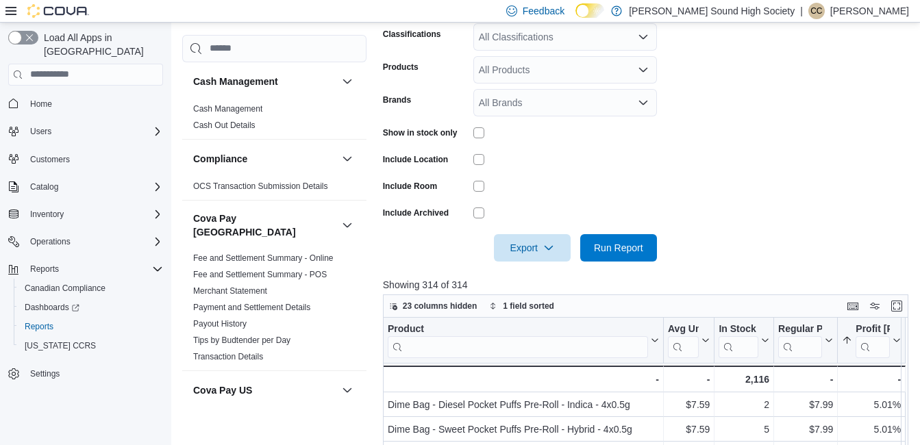
scroll to position [292, 0]
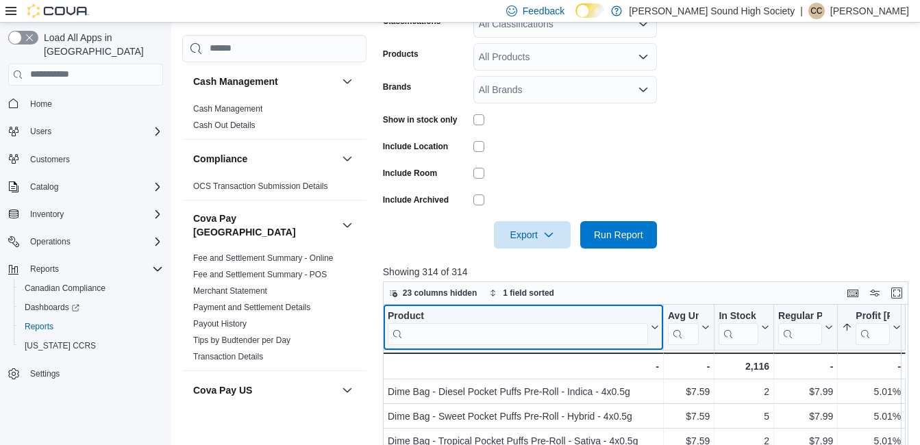
click at [531, 322] on div "Product" at bounding box center [518, 316] width 260 height 13
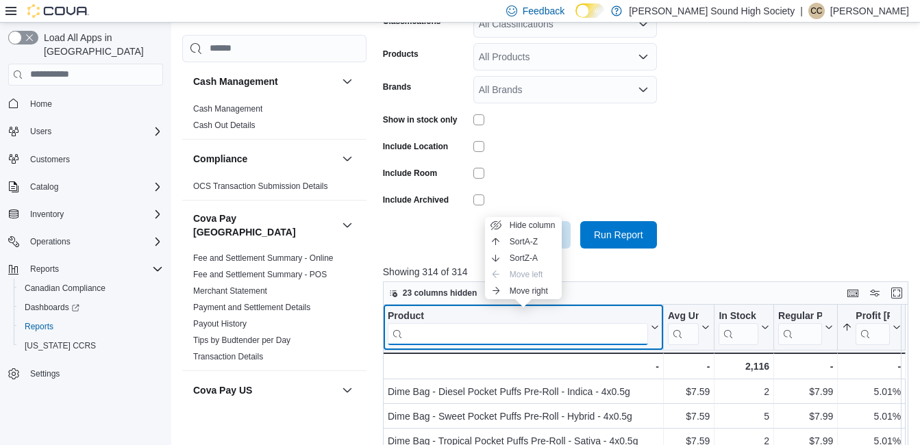
click at [471, 334] on input "search" at bounding box center [518, 334] width 260 height 22
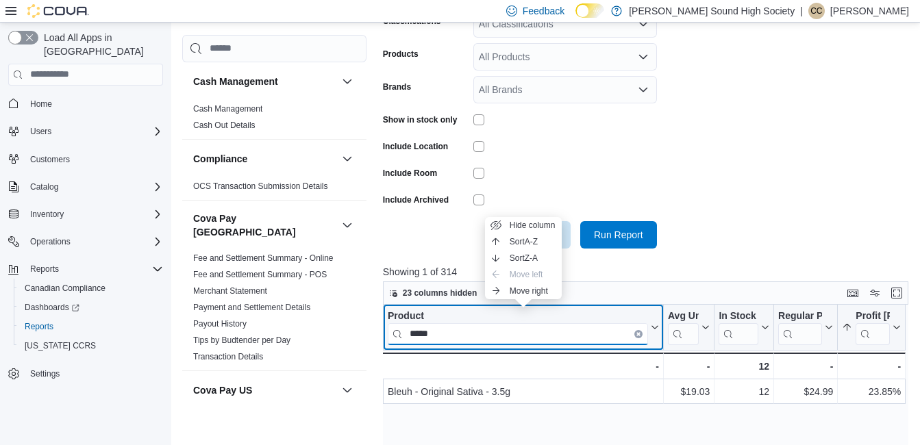
type input "*****"
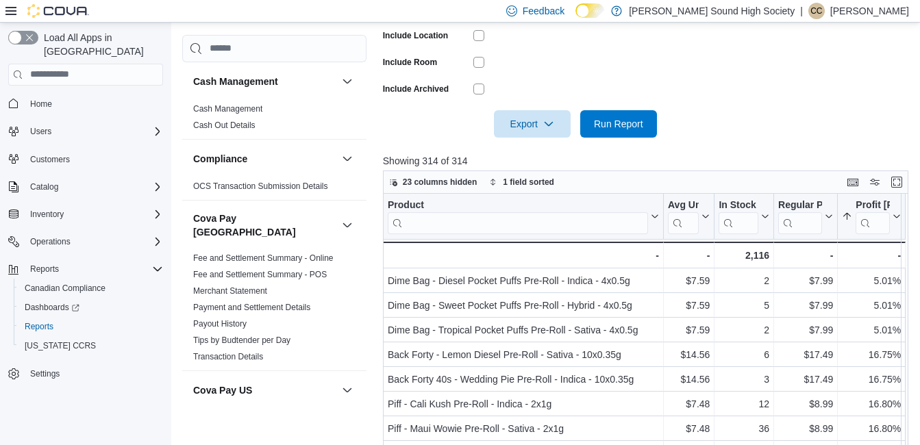
scroll to position [429, 0]
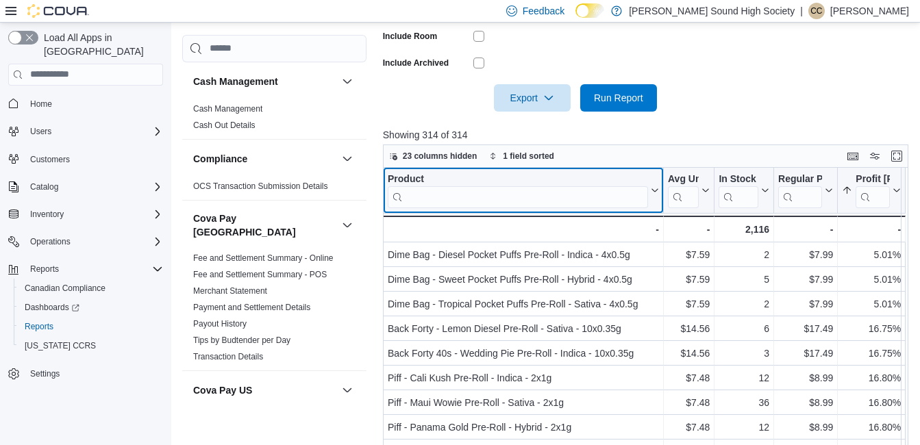
click at [428, 195] on input "search" at bounding box center [518, 197] width 260 height 22
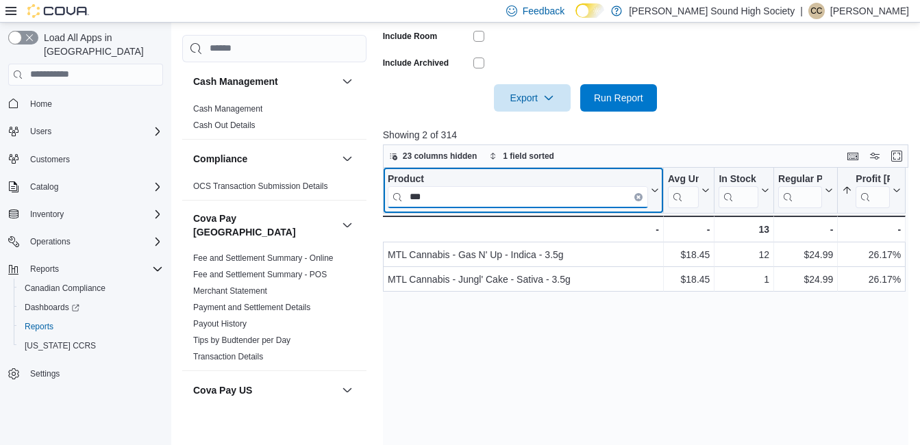
click at [460, 201] on input "***" at bounding box center [518, 197] width 260 height 22
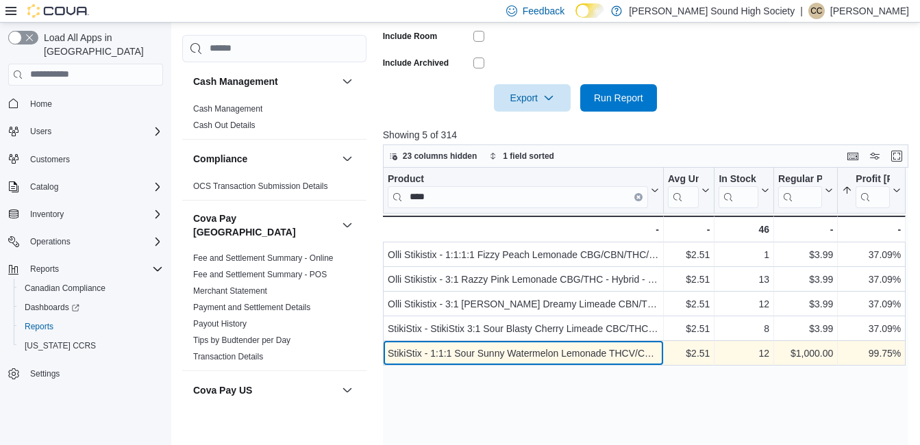
click at [481, 352] on div "StikiStix - 1:1:1 Sour Sunny Watermelon Lemonade THCV/CBC/THC - Hybrid - 1 Pack" at bounding box center [523, 353] width 271 height 16
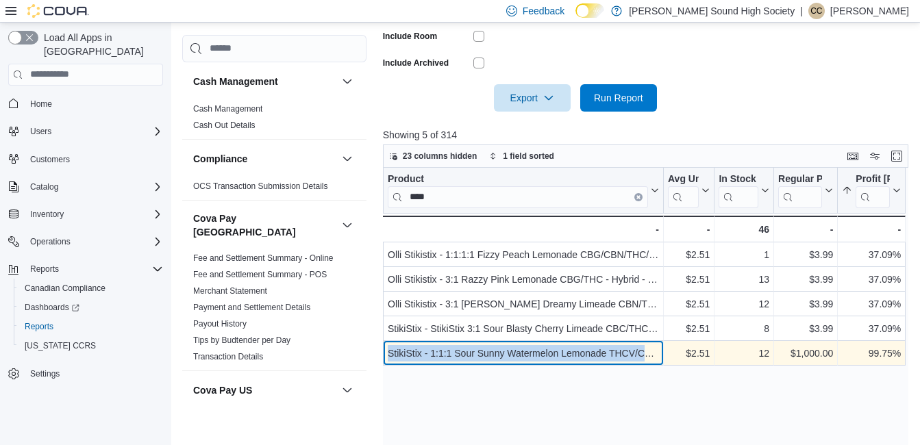
click at [481, 352] on div "StikiStix - 1:1:1 Sour Sunny Watermelon Lemonade THCV/CBC/THC - Hybrid - 1 Pack" at bounding box center [523, 353] width 271 height 16
copy div "StikiStix - 1:1:1 Sour Sunny Watermelon Lemonade THCV/CBC/THC - Hybrid - 1 Pack"
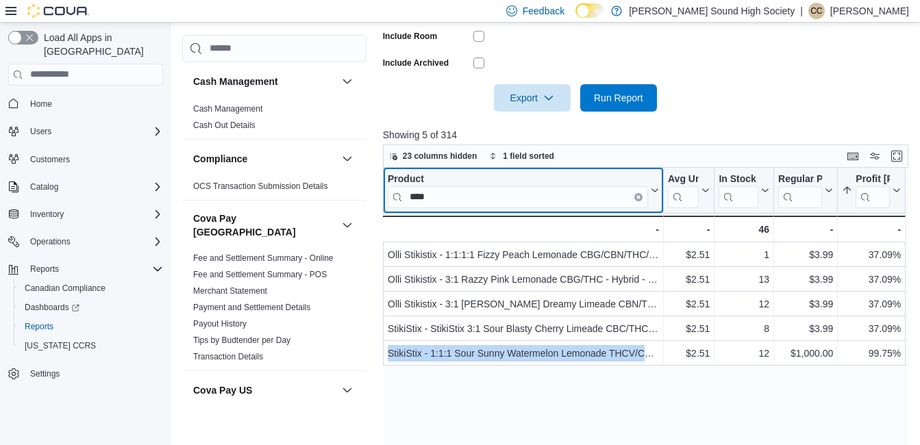
click at [442, 201] on input "****" at bounding box center [518, 197] width 260 height 22
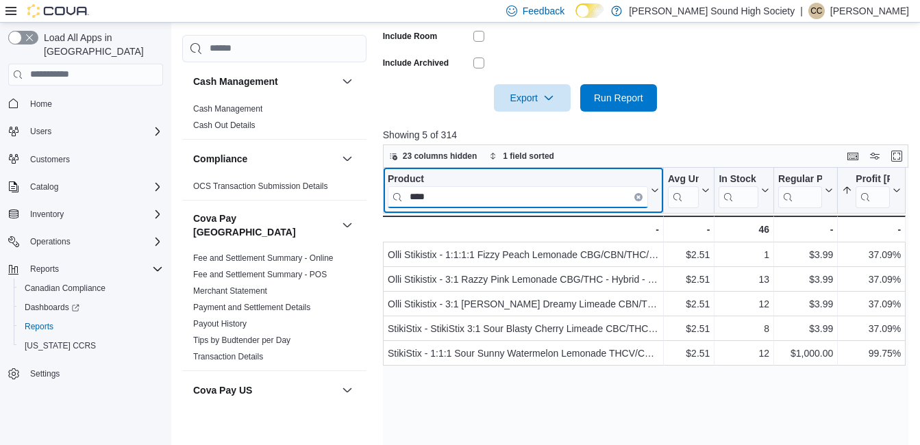
click at [442, 201] on input "****" at bounding box center [518, 197] width 260 height 22
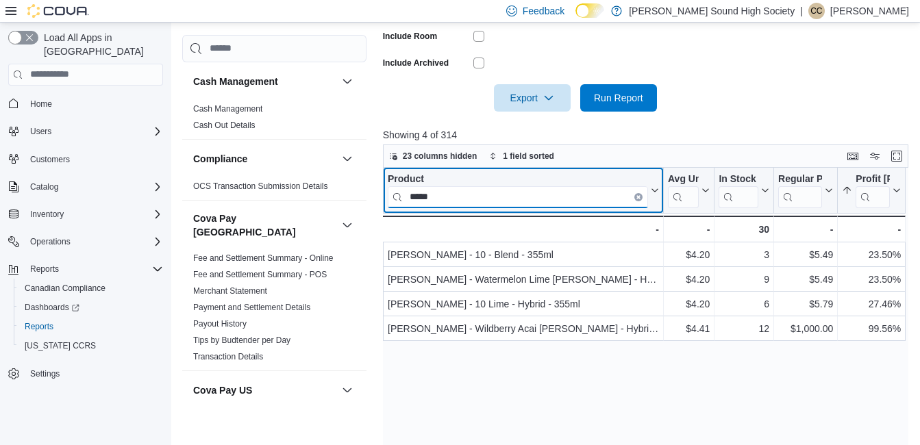
type input "*****"
